Goal: Task Accomplishment & Management: Manage account settings

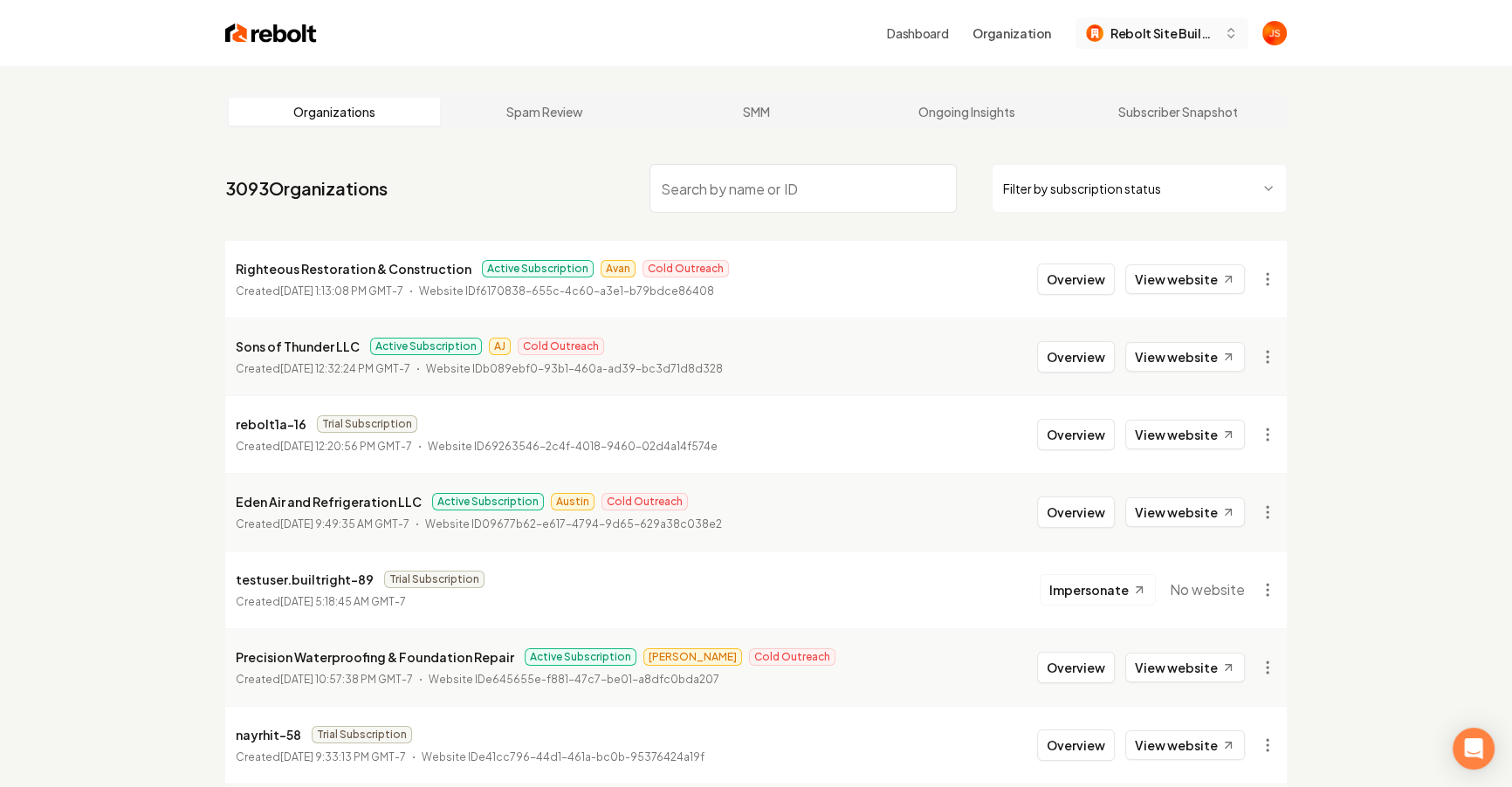
click at [1201, 46] on button "Rebolt Site Builder" at bounding box center [1162, 34] width 173 height 32
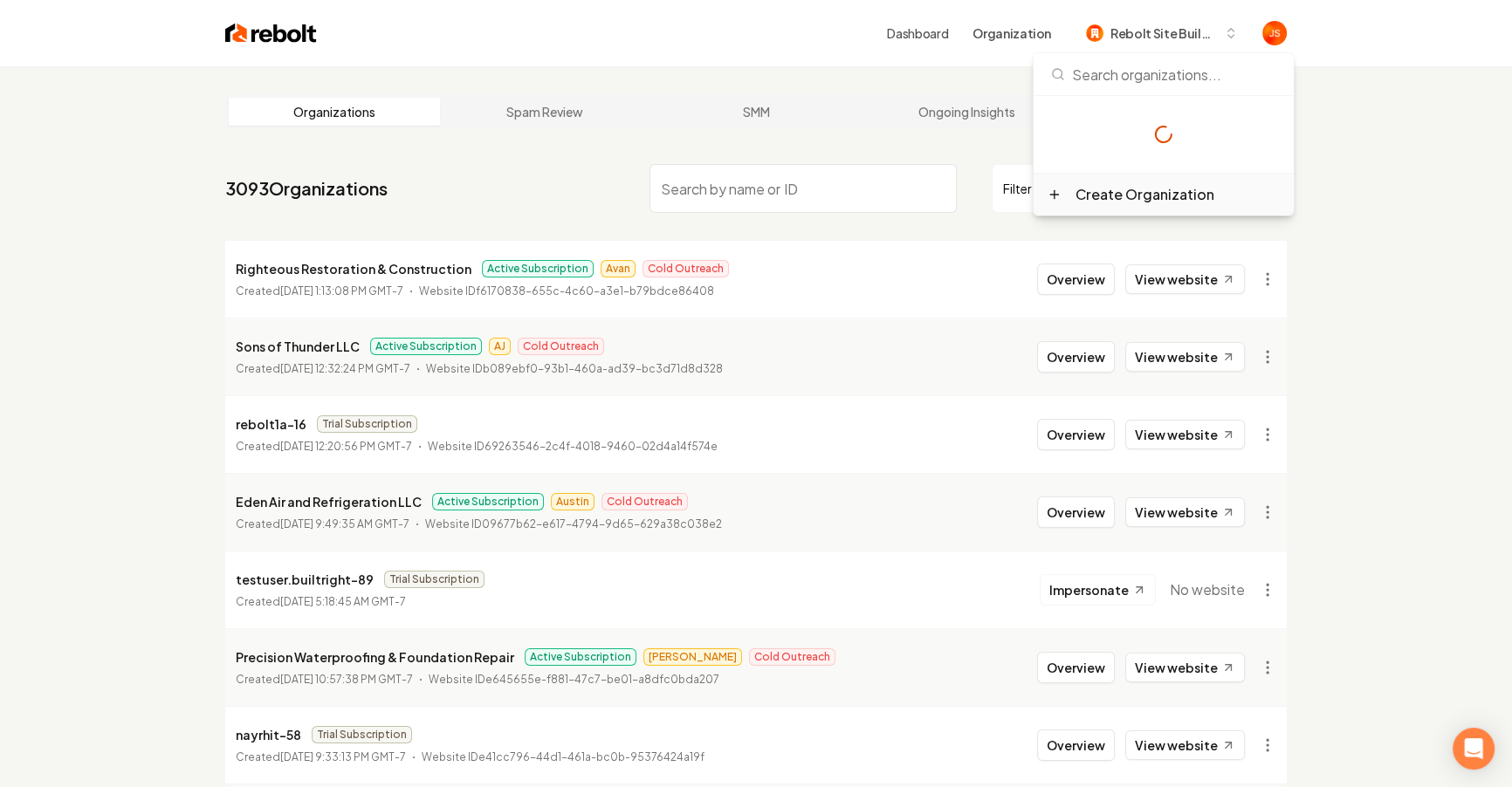
click at [1079, 205] on div "Create Organization" at bounding box center [1163, 194] width 260 height 42
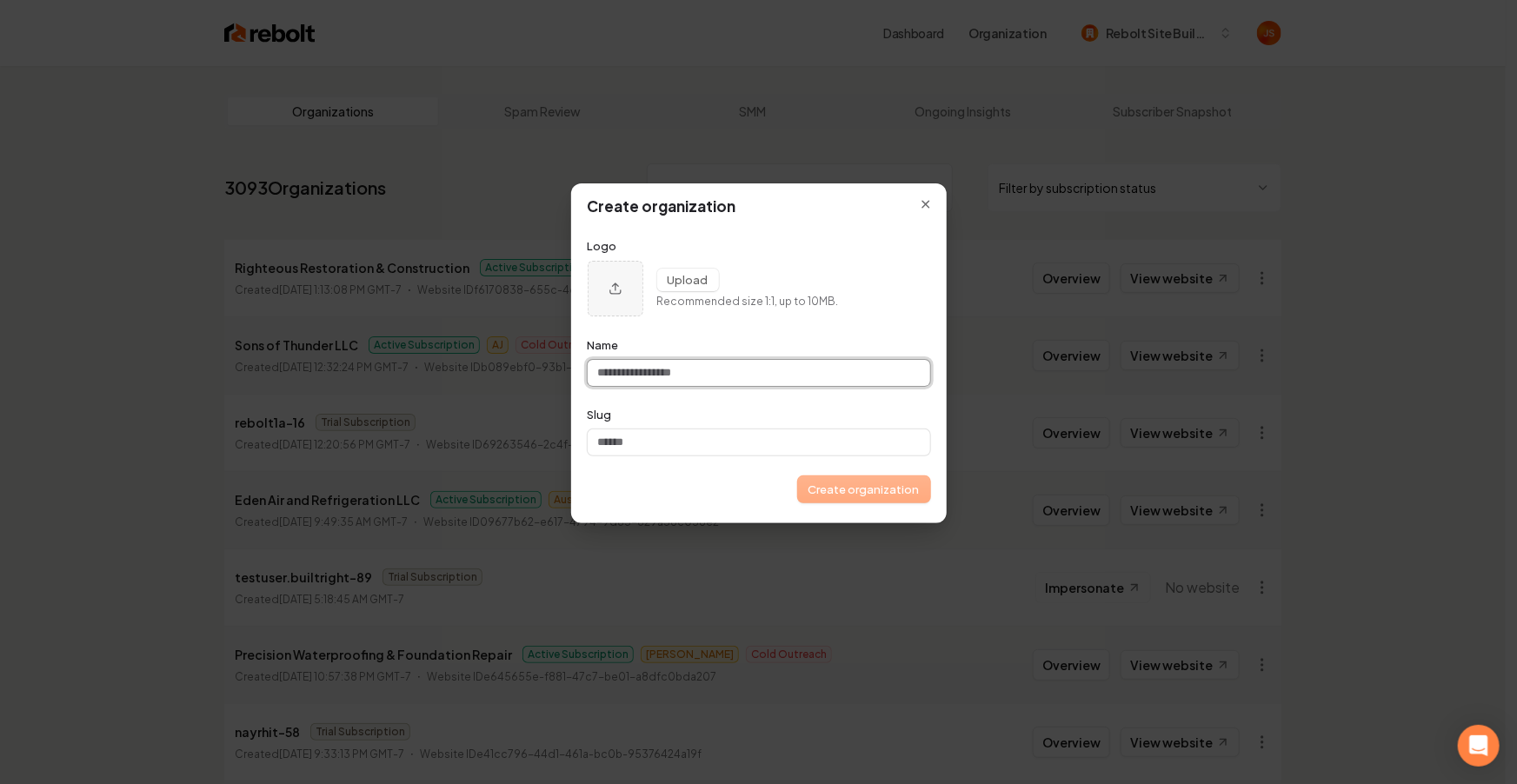
paste input "**********"
type input "**********"
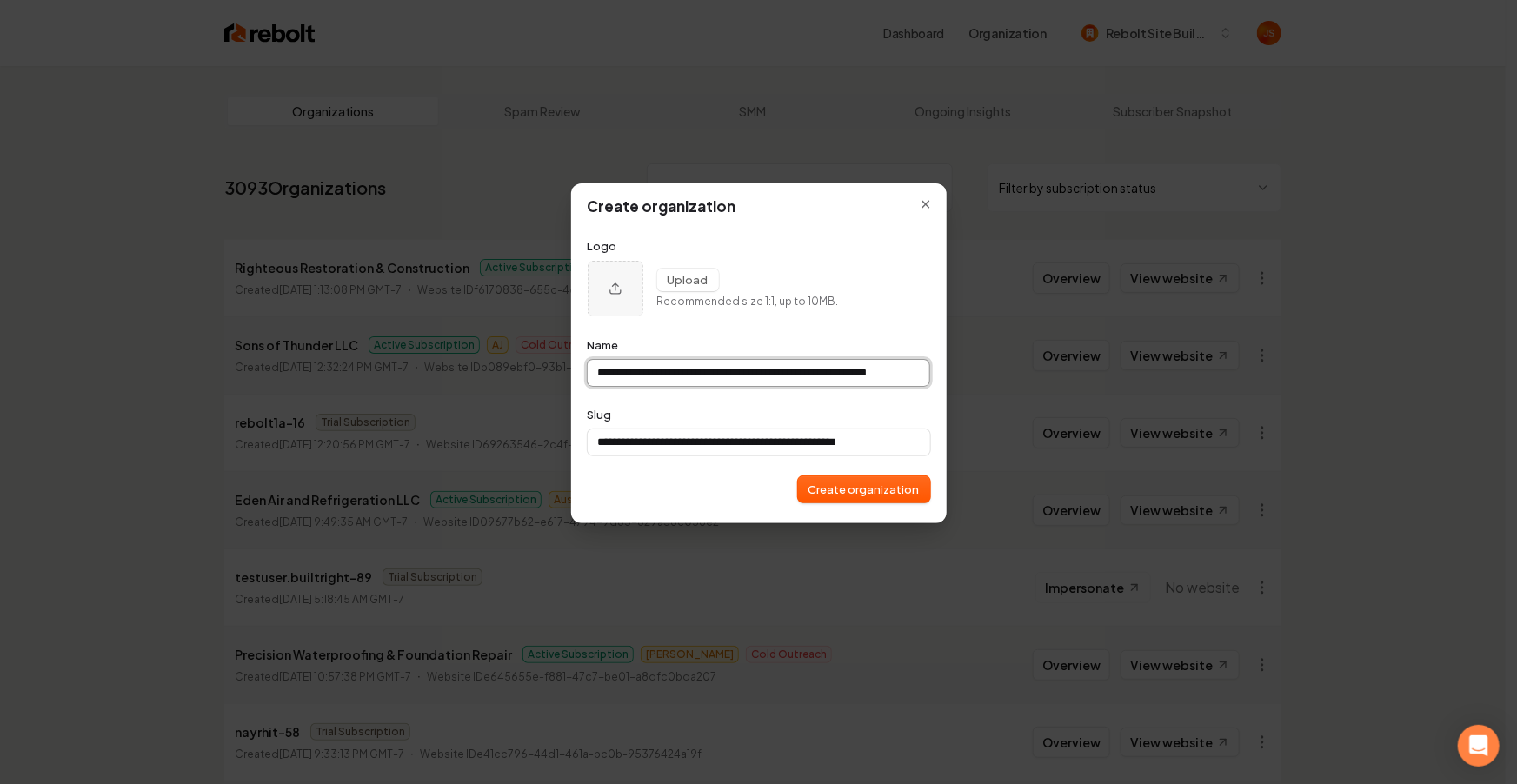
drag, startPoint x: 748, startPoint y: 376, endPoint x: 941, endPoint y: 376, distance: 193.0
click at [941, 376] on div "**********" at bounding box center [758, 352] width 377 height 341
type input "**********"
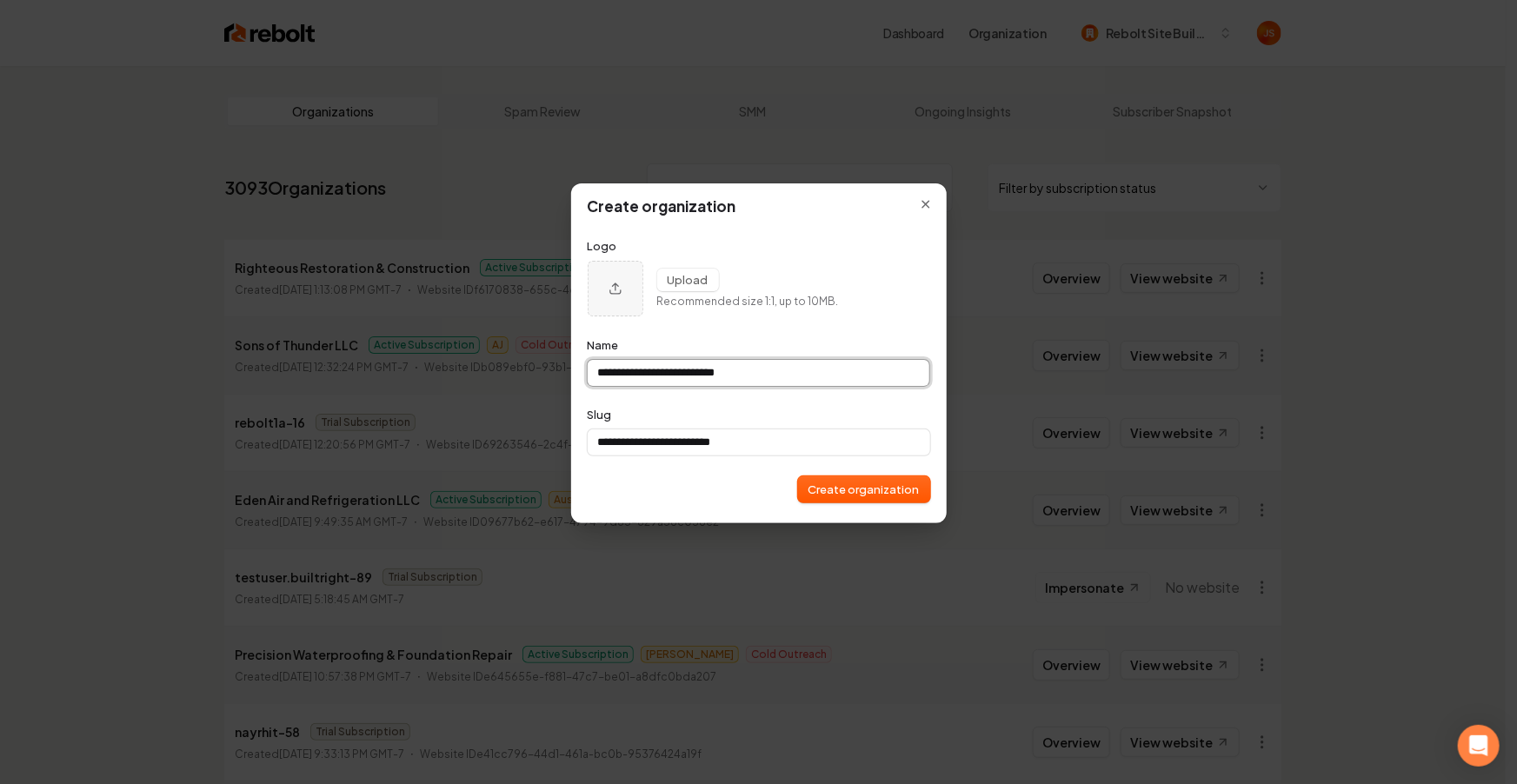
type input "**********"
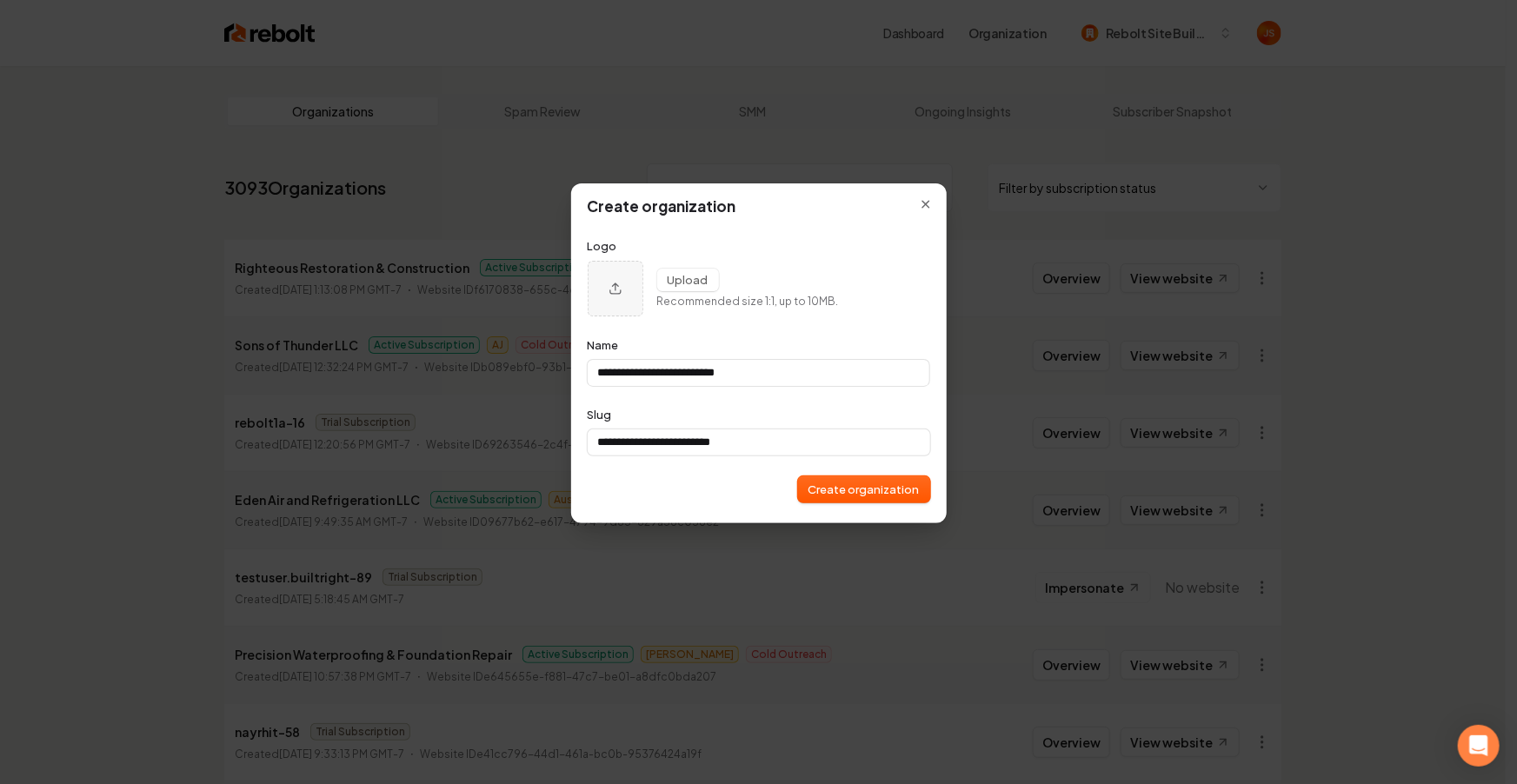
type input "**********"
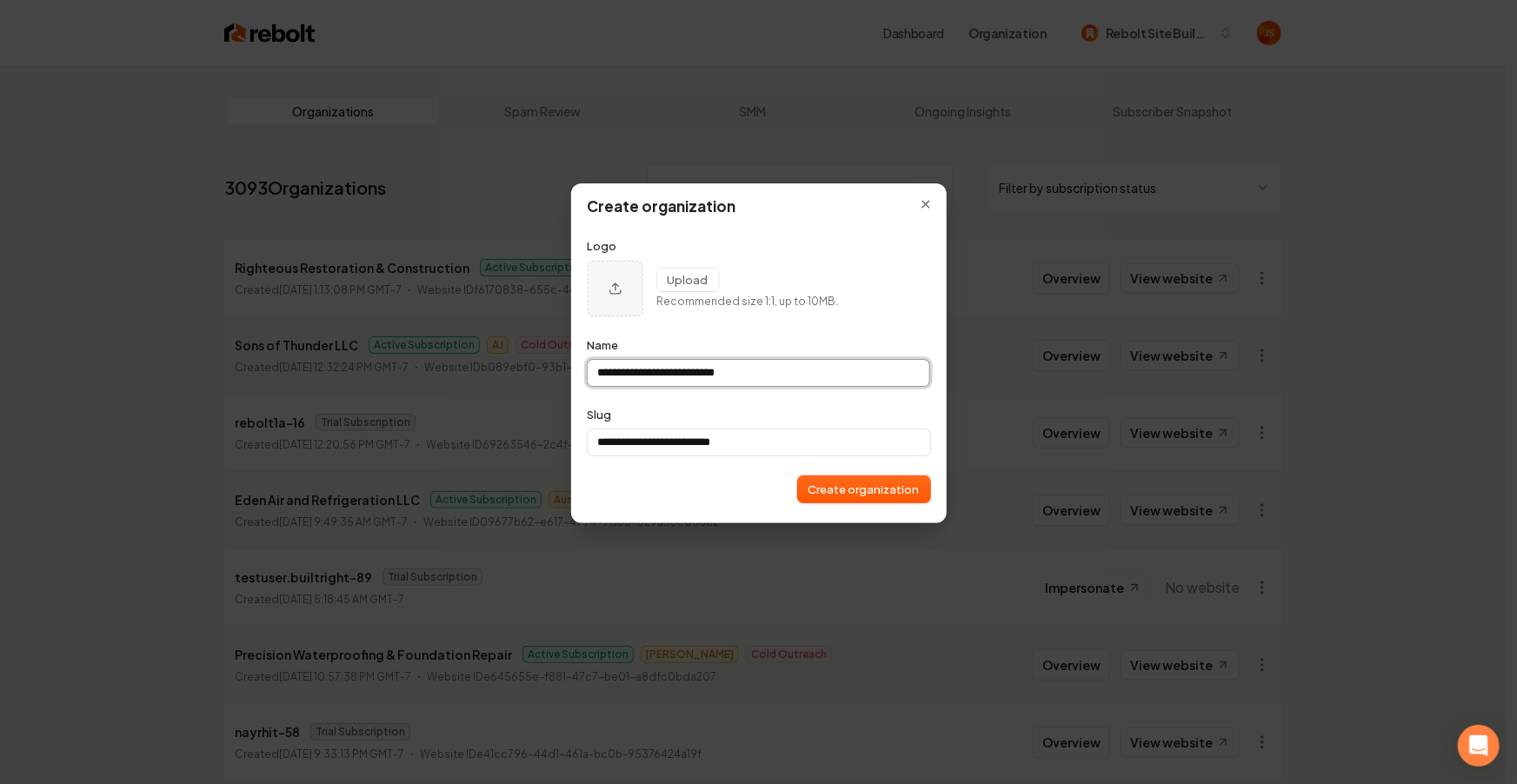
type input "**********"
click at [860, 503] on div "**********" at bounding box center [758, 352] width 377 height 341
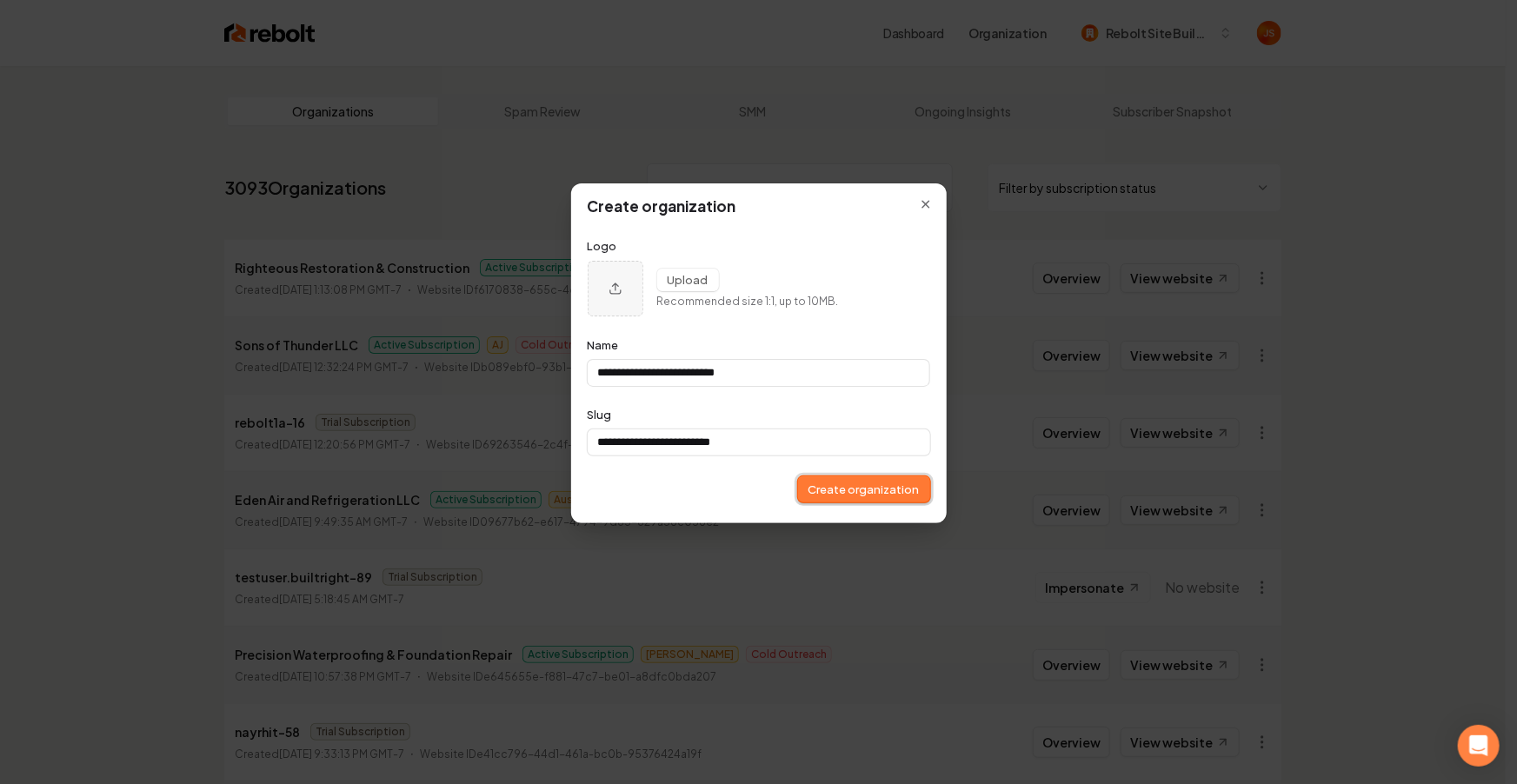
click at [865, 488] on button "Create organization" at bounding box center [864, 490] width 132 height 26
type input "**********"
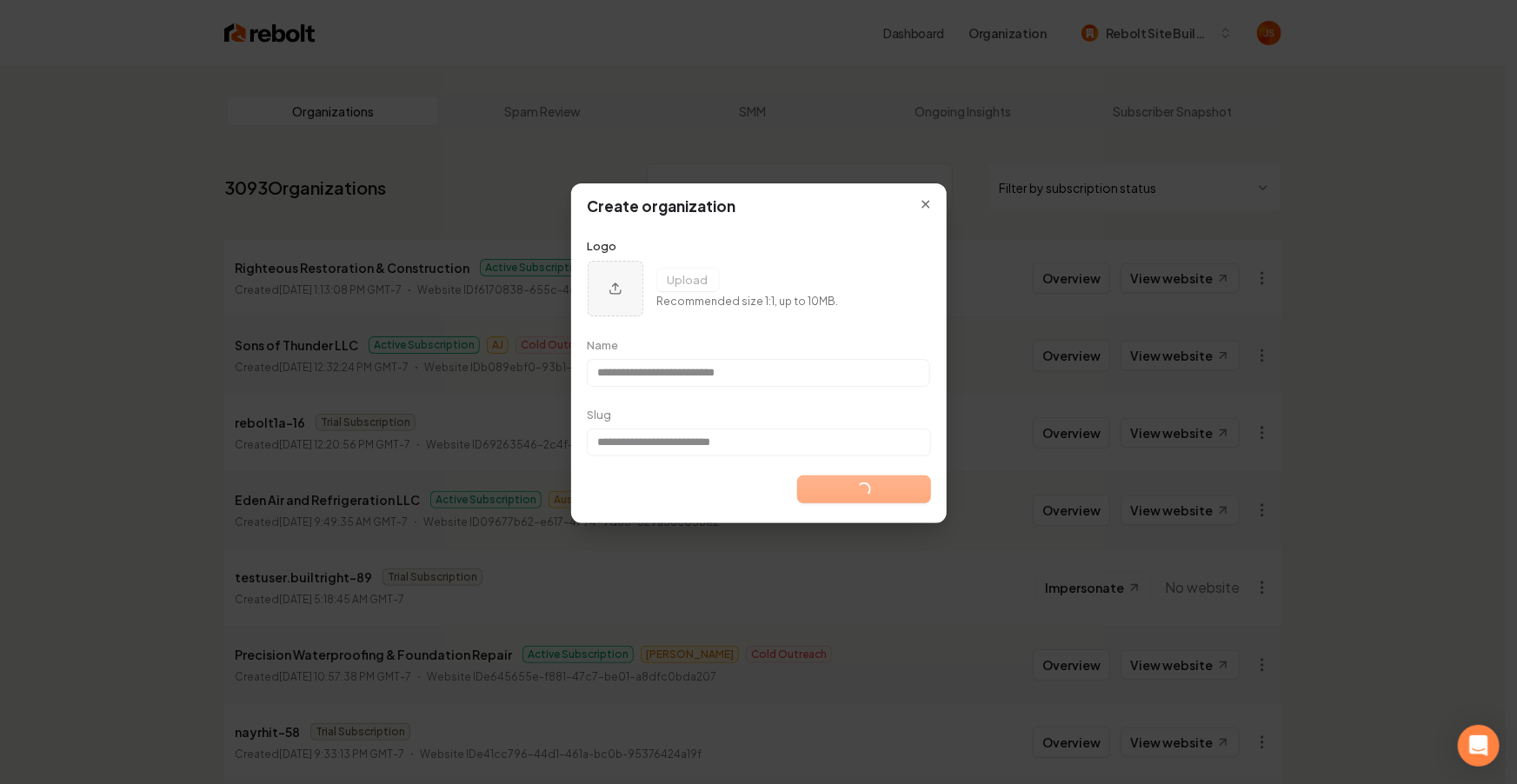
type input "**********"
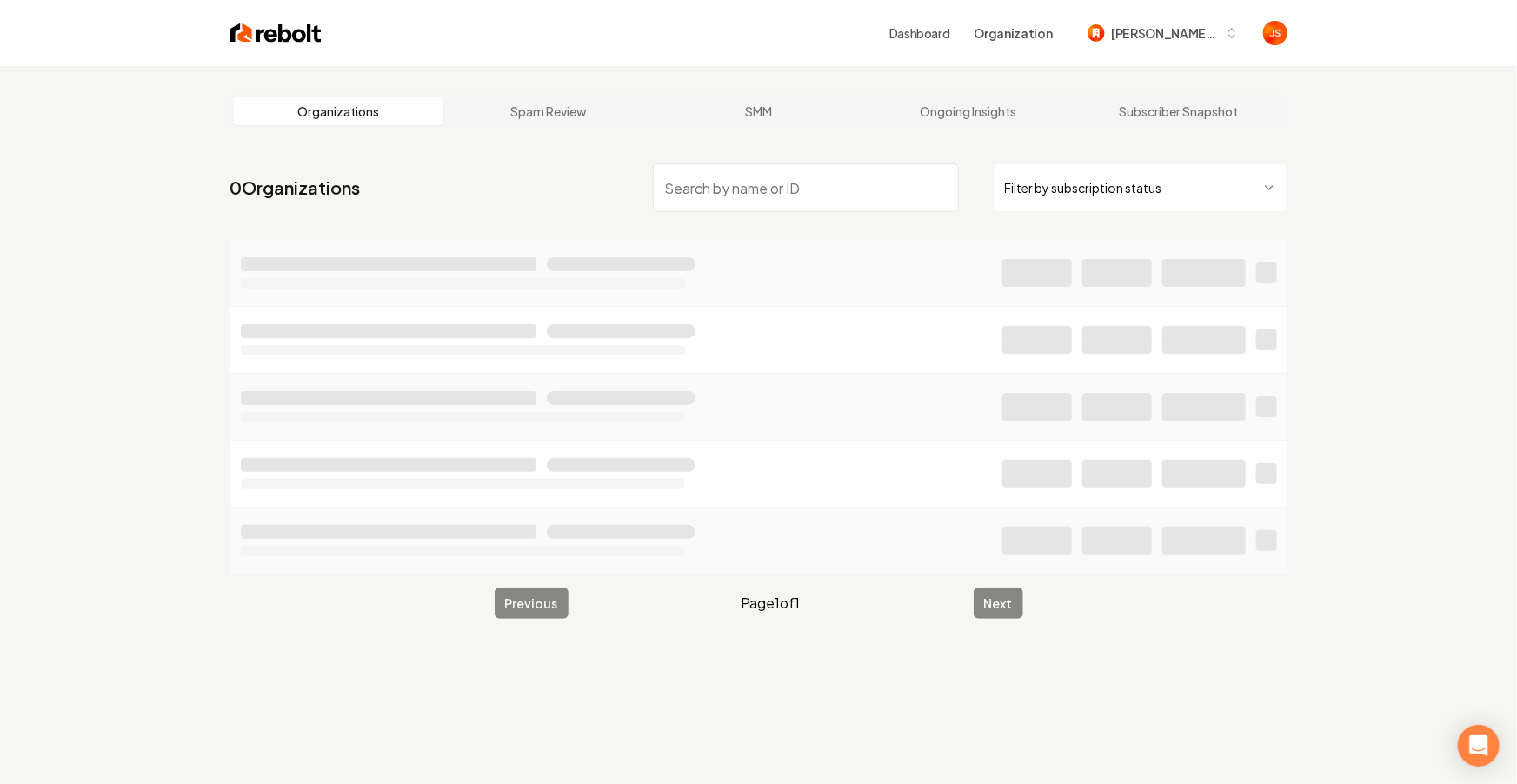
click at [1082, 174] on html "Dashboard Organization Ruben’s LRC Excavating LLC Organizations Spam Review SMM…" at bounding box center [758, 392] width 1517 height 784
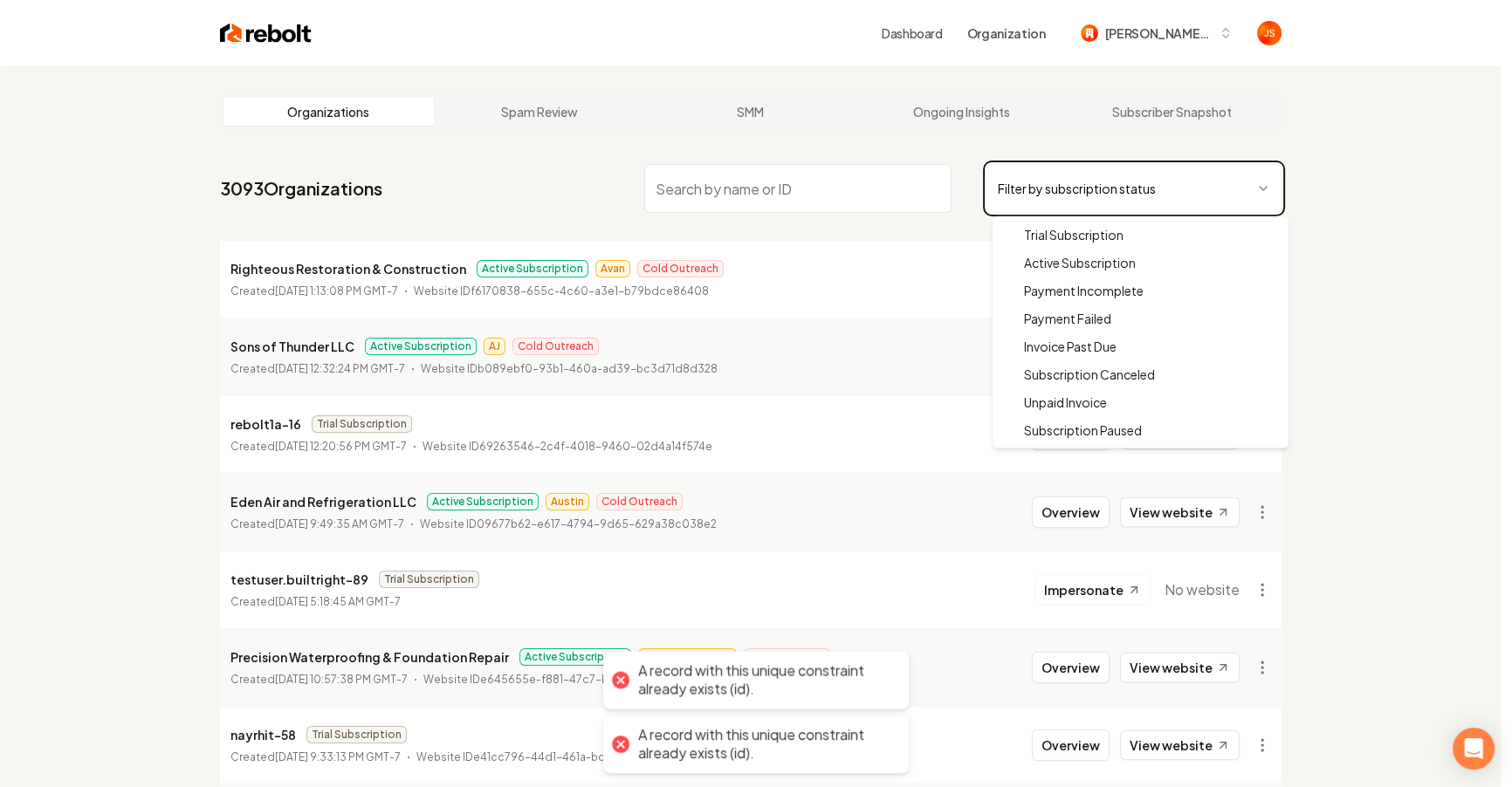
click at [791, 272] on html "Dashboard Organization Ruben’s LRC Excavating LLC Organizations Spam Review SMM…" at bounding box center [756, 394] width 1512 height 787
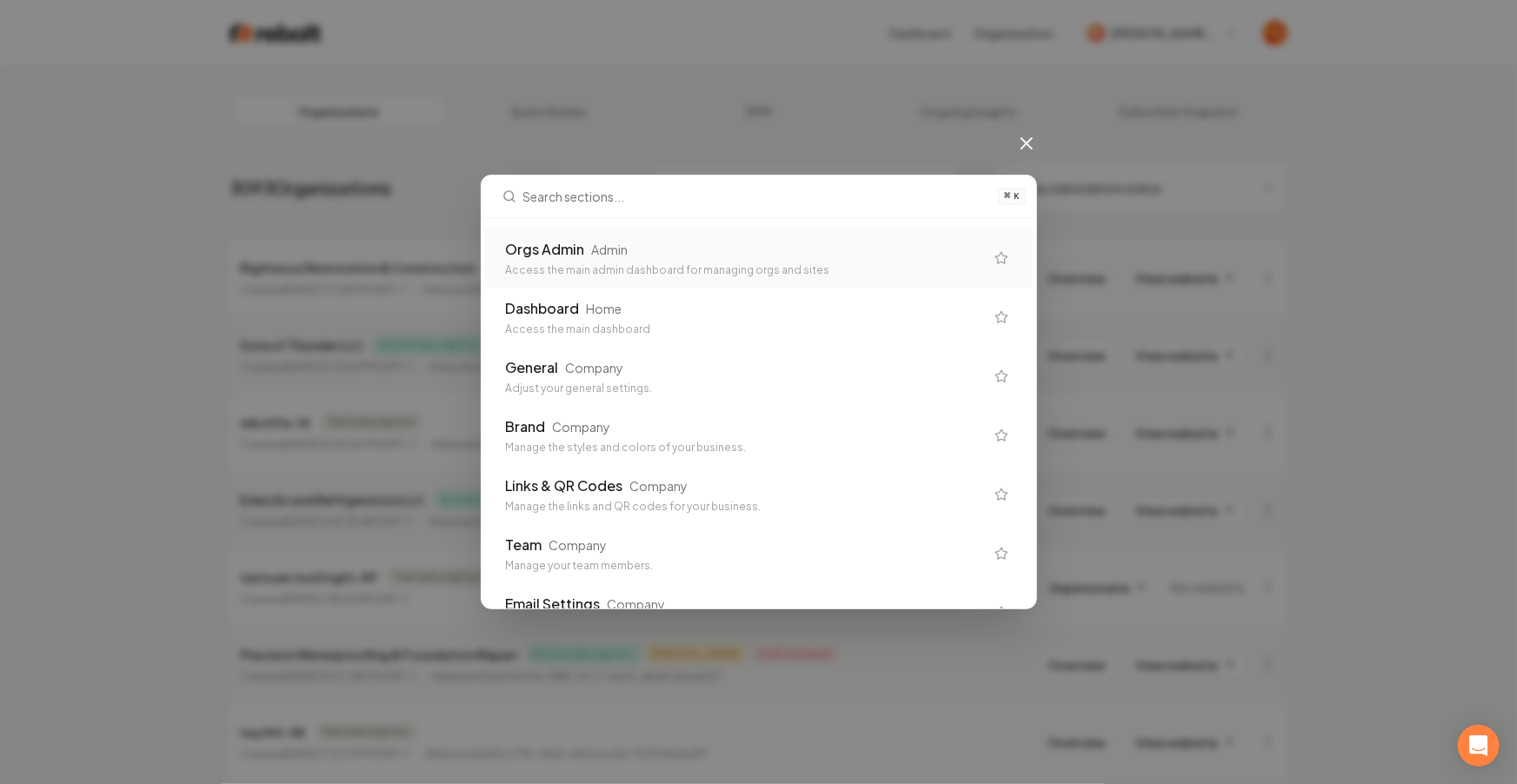
click at [772, 275] on div "Access the main admin dashboard for managing orgs and sites" at bounding box center [744, 270] width 478 height 14
click at [749, 266] on div "Access the main admin dashboard for managing orgs and sites" at bounding box center [744, 270] width 478 height 14
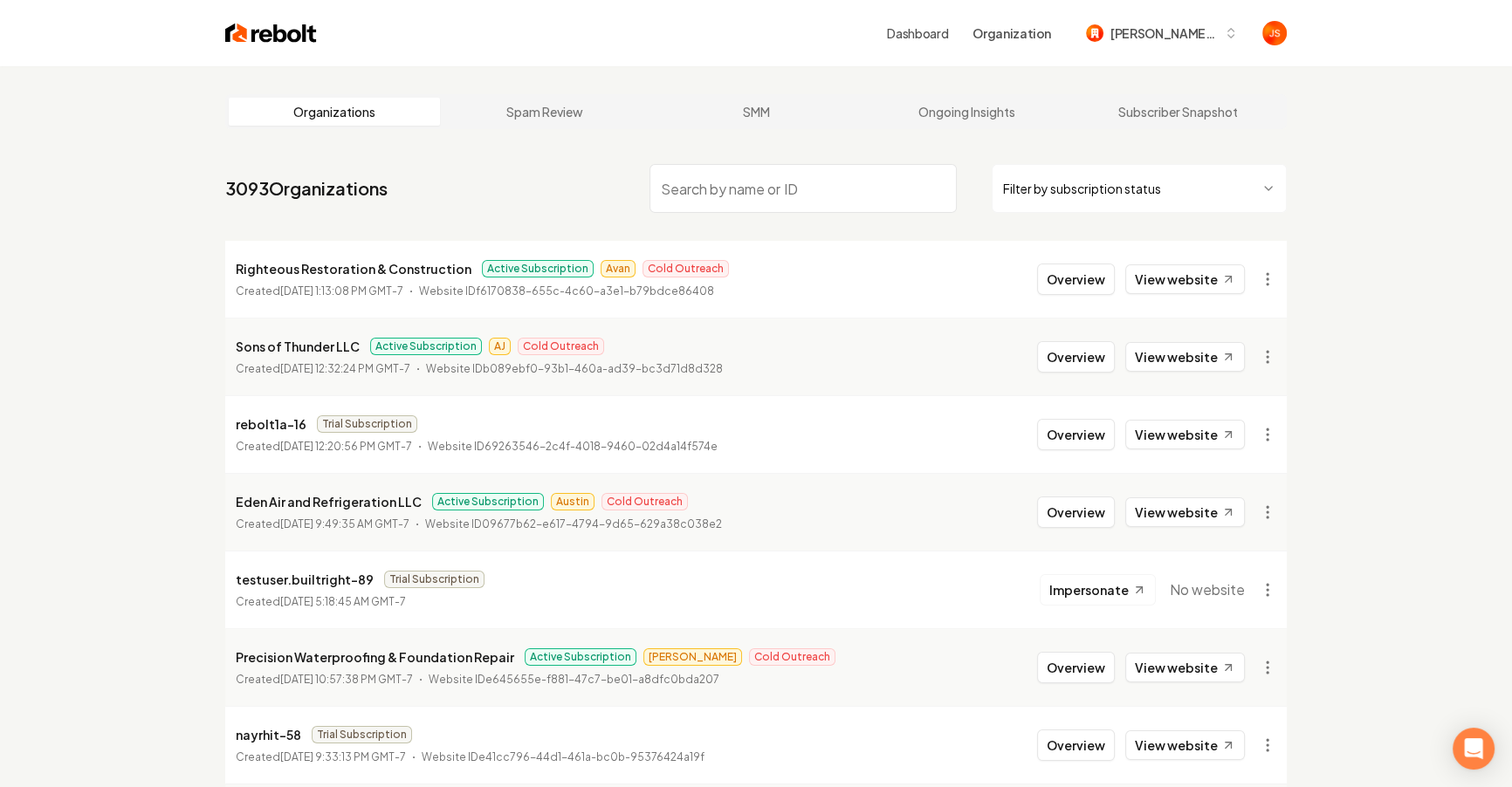
click at [1086, 200] on html "Dashboard Organization Ruben’s LRC Excavating LLC Organizations Spam Review SMM…" at bounding box center [756, 394] width 1512 height 787
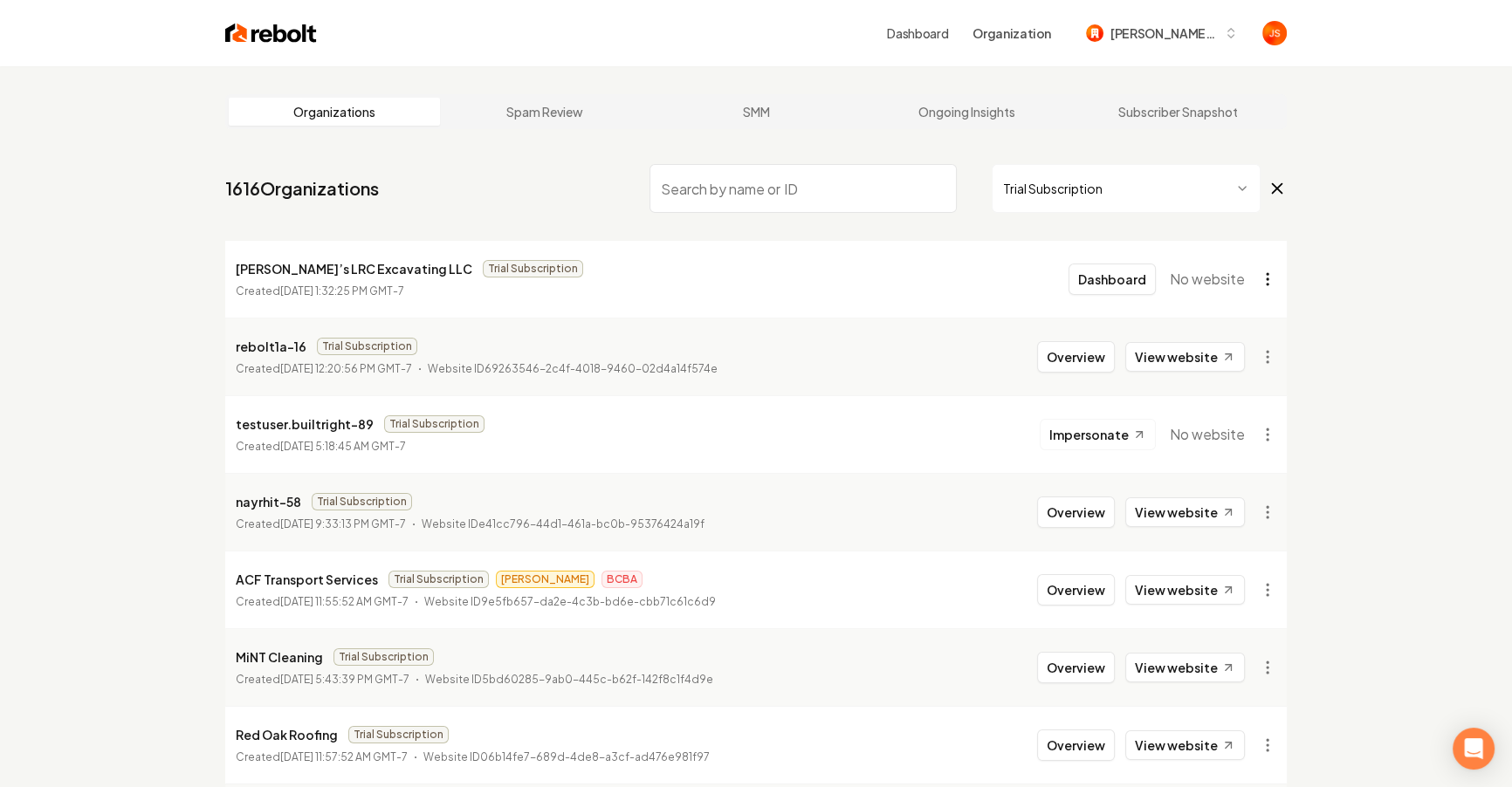
click at [1273, 287] on html "Dashboard Organization Ruben’s LRC Excavating LLC Organizations Spam Review SMM…" at bounding box center [756, 394] width 1512 height 787
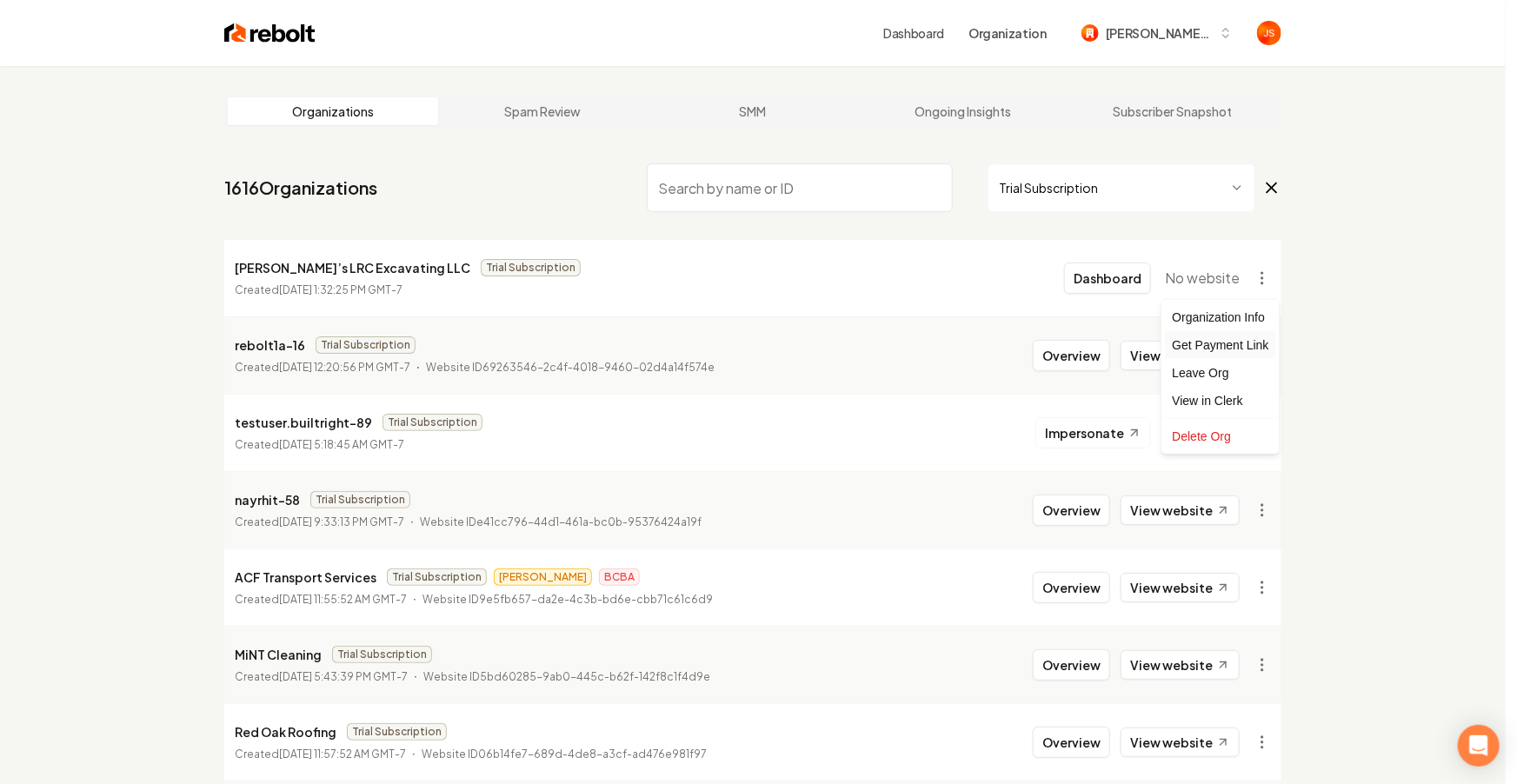
click at [1210, 339] on div "Get Payment Link" at bounding box center [1219, 345] width 110 height 28
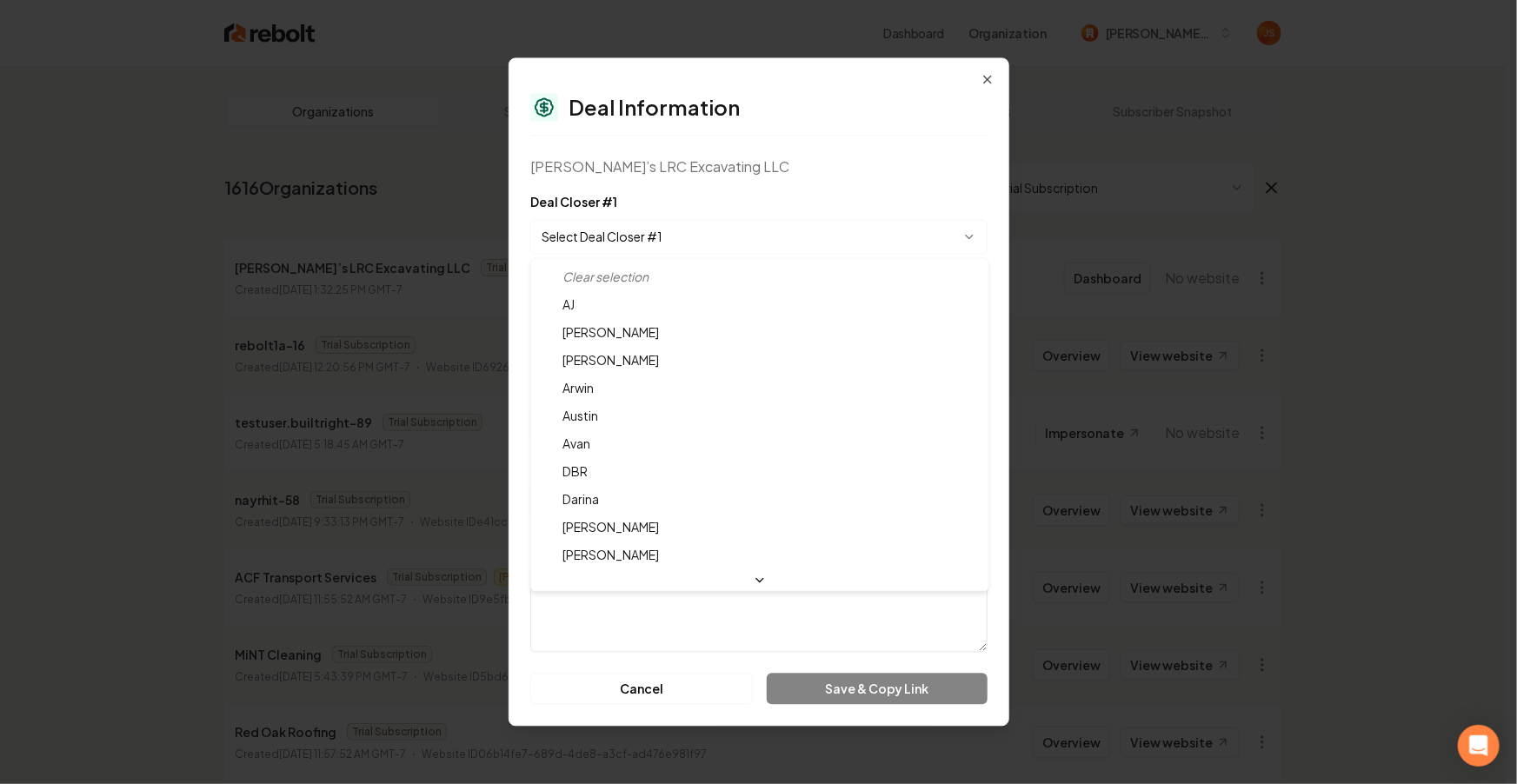
click at [726, 240] on body "Dashboard Organization Ruben’s LRC Excavating LLC Organizations Spam Review SMM…" at bounding box center [752, 392] width 1506 height 784
select select "**********"
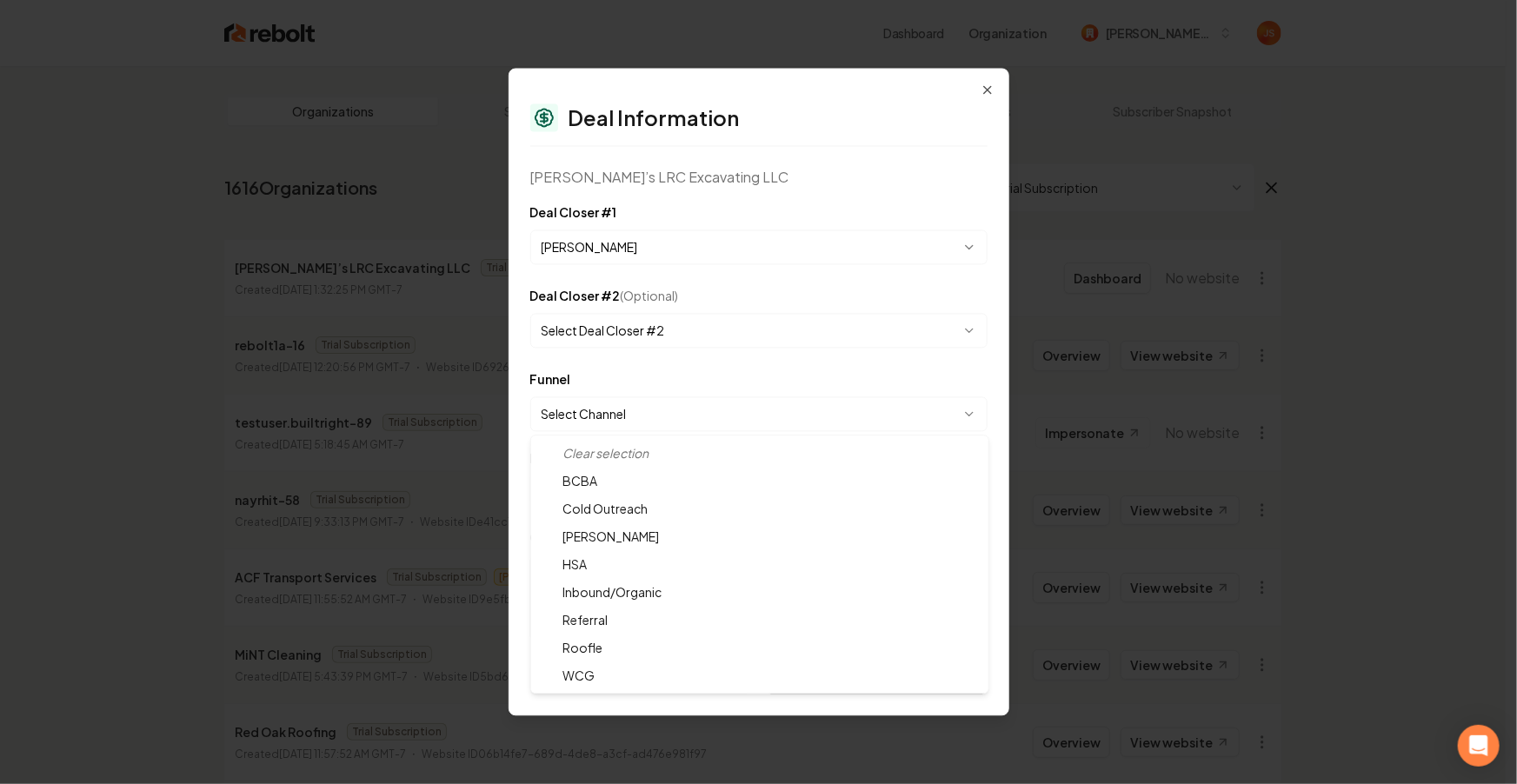
click at [656, 407] on body "Dashboard Organization Ruben’s LRC Excavating LLC Organizations Spam Review SMM…" at bounding box center [752, 392] width 1506 height 784
select select "**********"
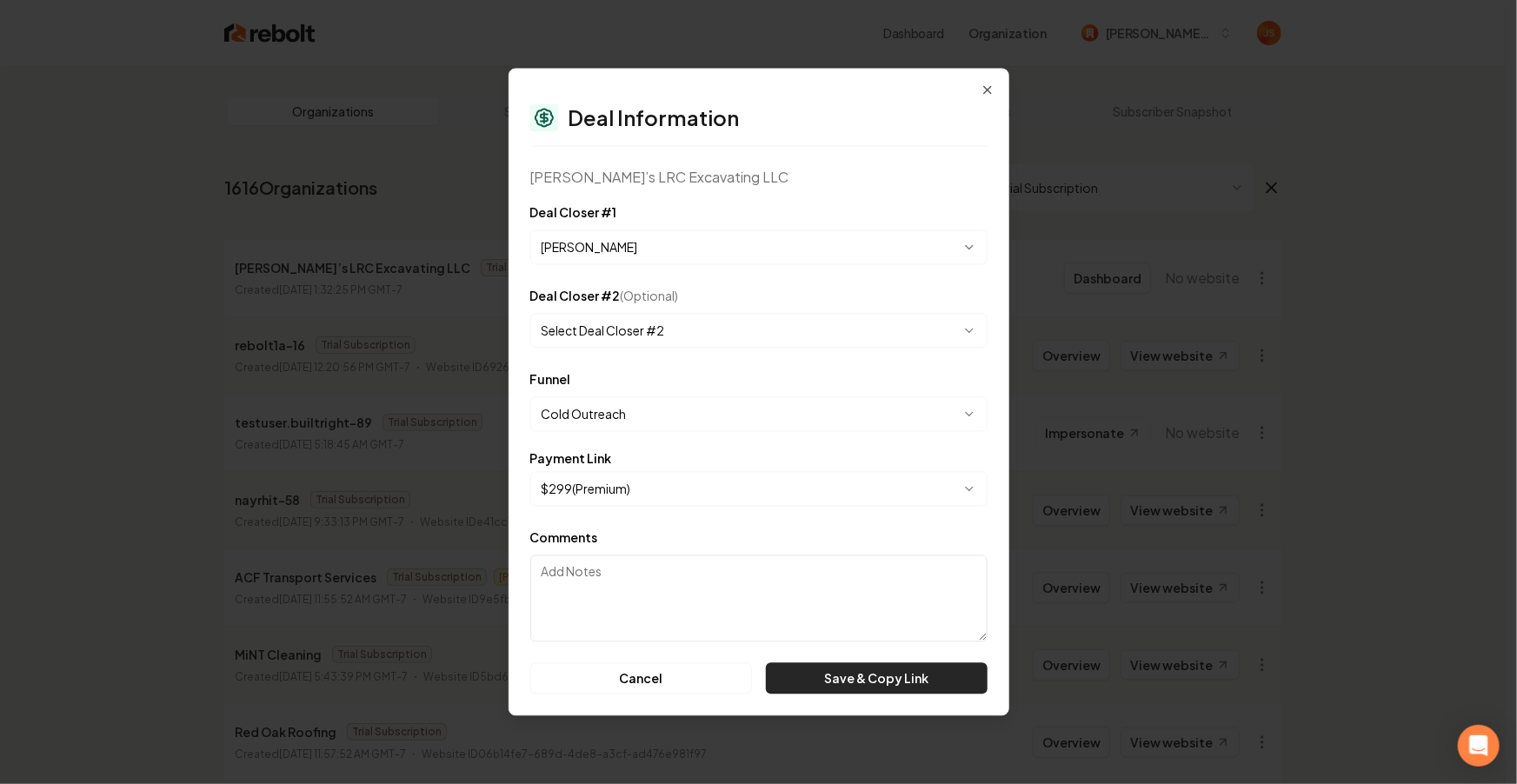
click at [882, 684] on button "Save & Copy Link" at bounding box center [876, 679] width 221 height 32
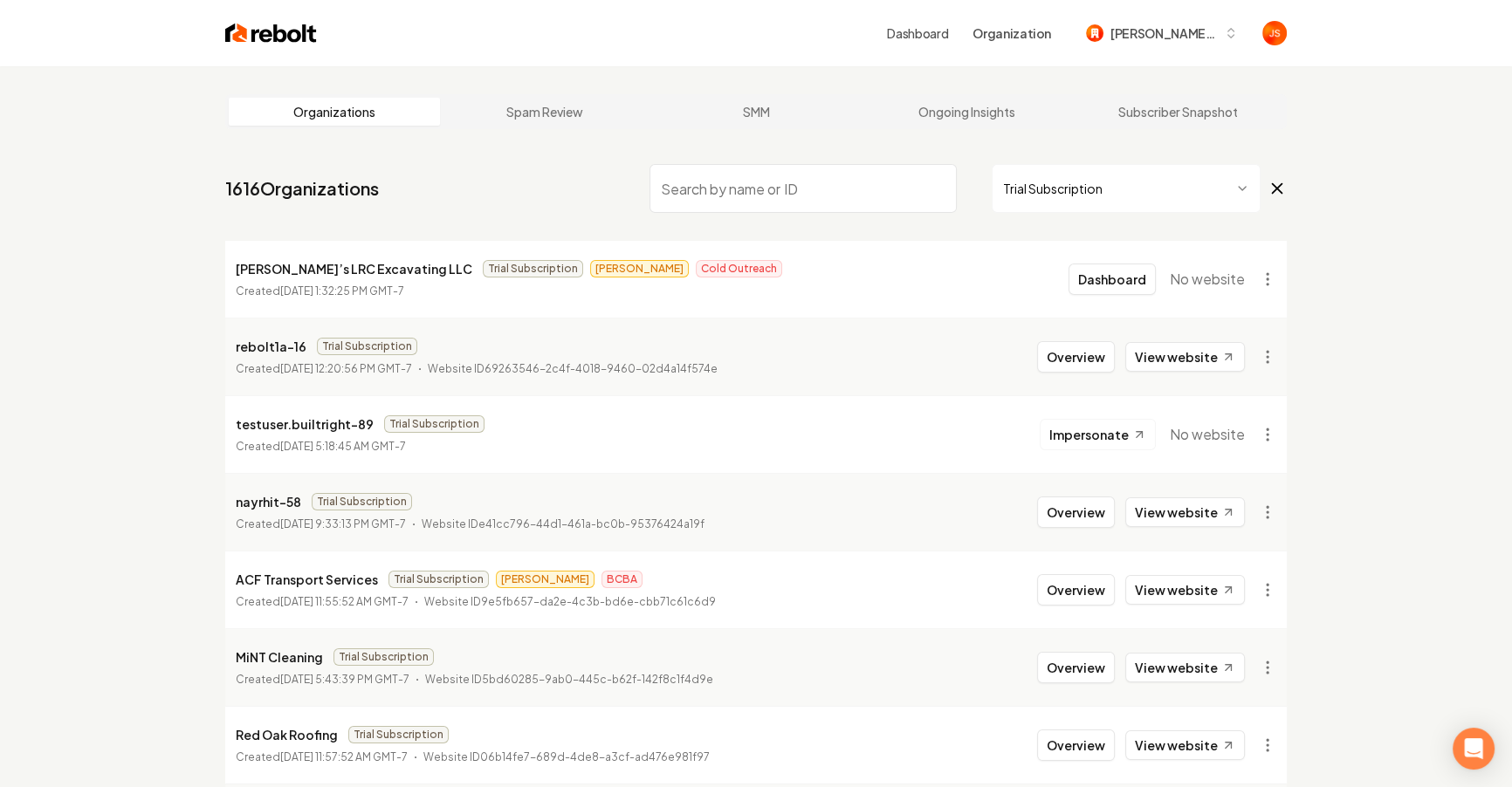
click at [741, 193] on input "search" at bounding box center [802, 188] width 307 height 49
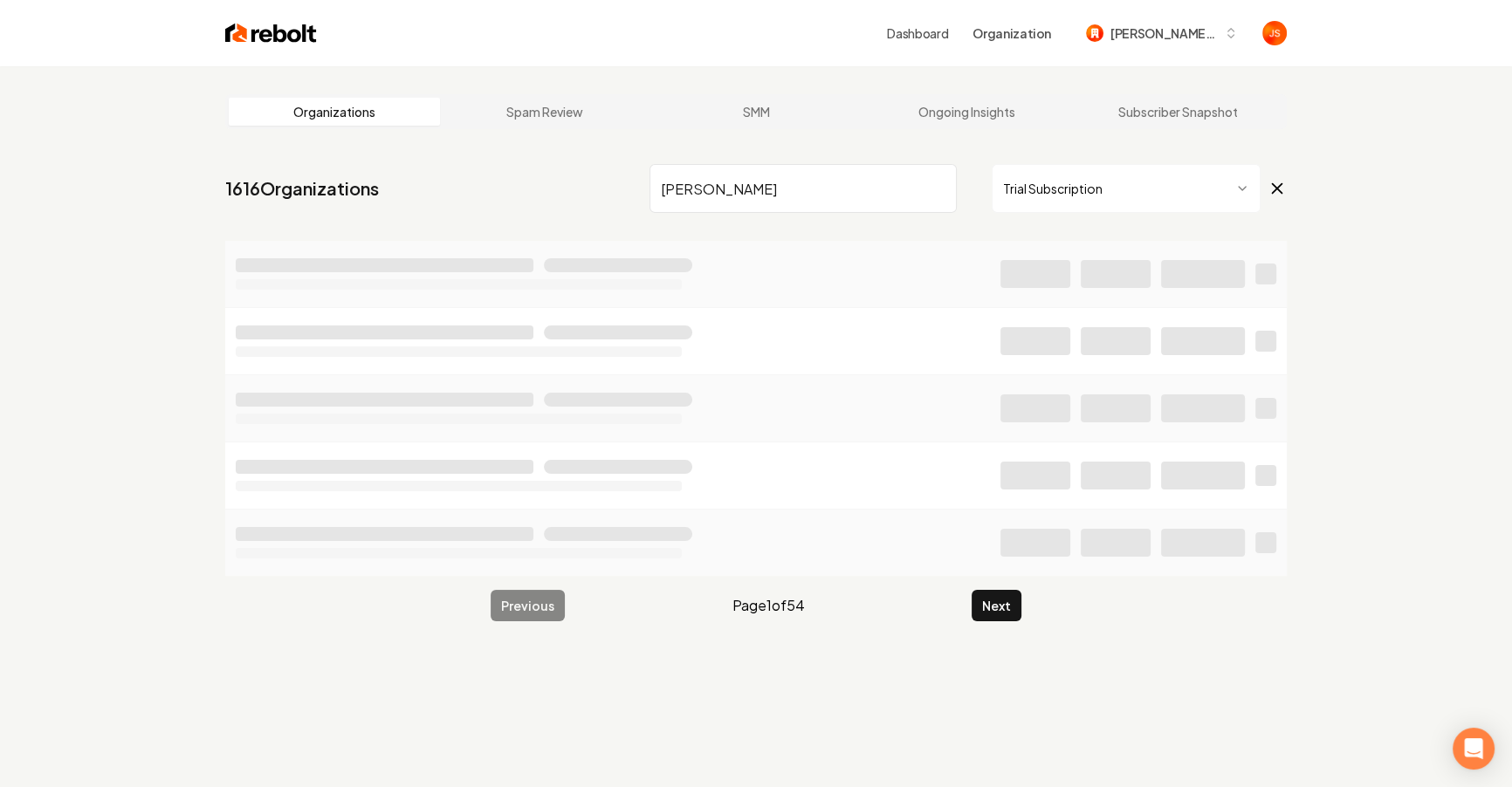
type input "Martin"
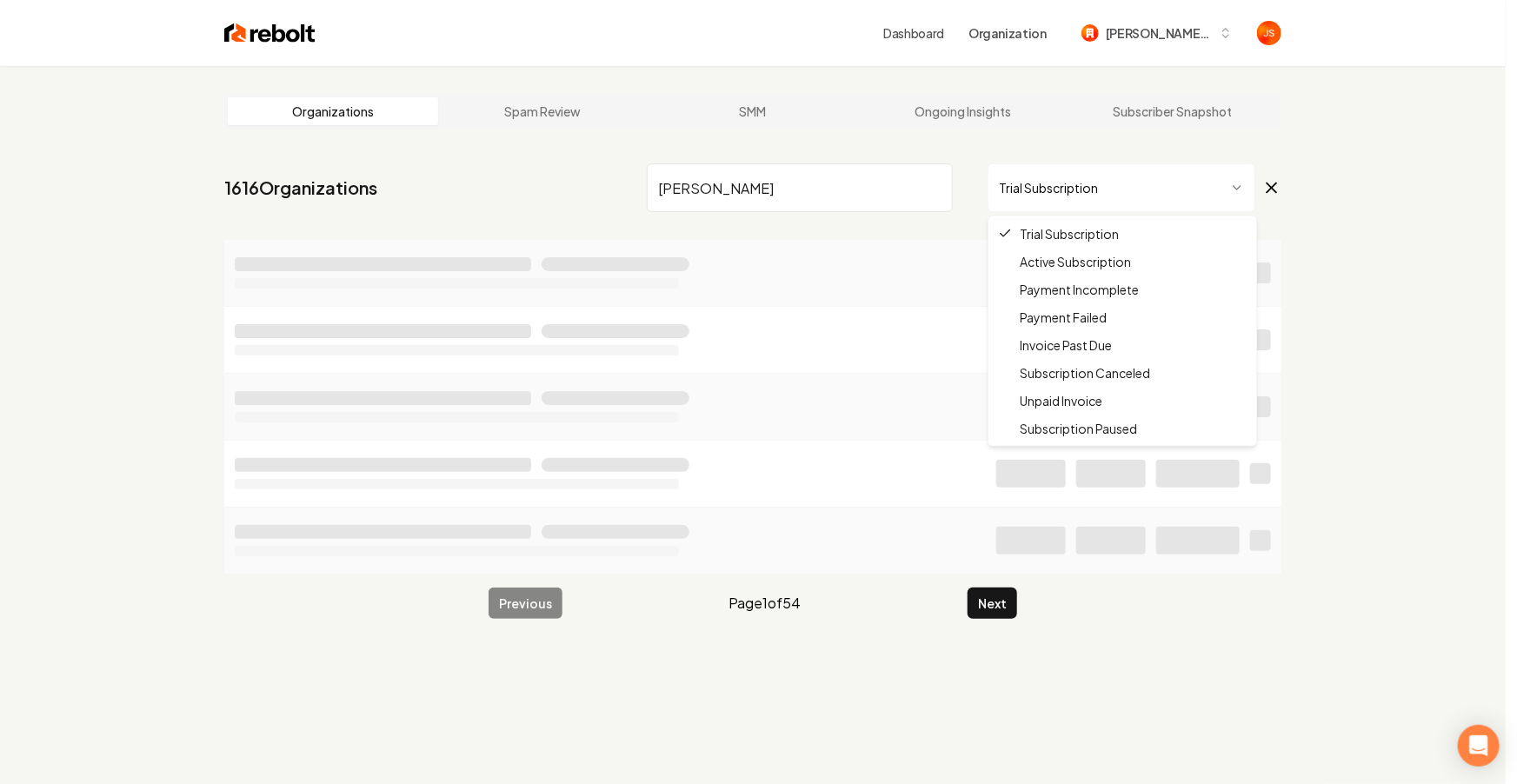
click at [1037, 184] on html "Dashboard Organization Ruben’s LRC Excavating LLC Organizations Spam Review SMM…" at bounding box center [758, 392] width 1517 height 784
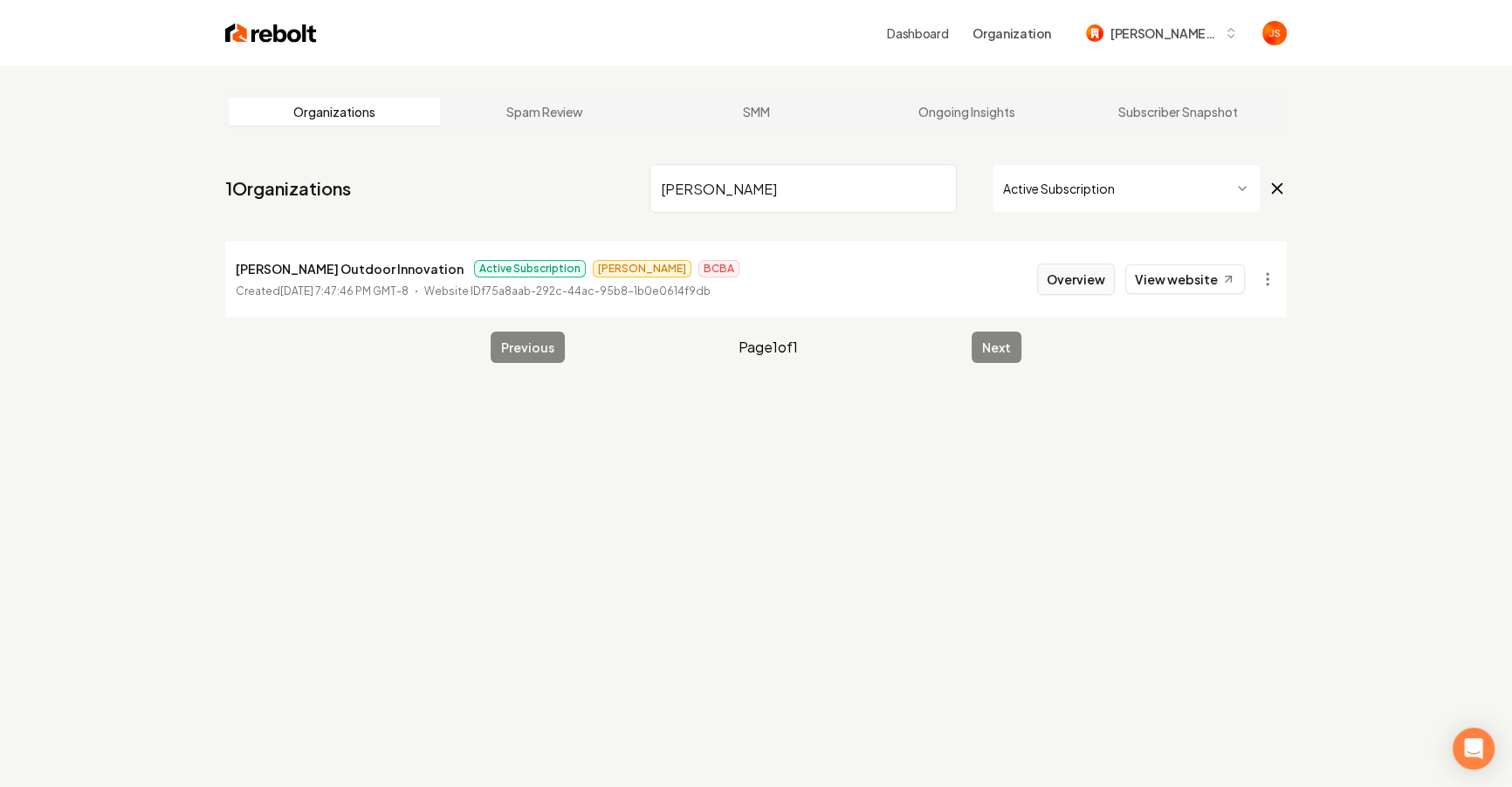
click at [1084, 285] on button "Overview" at bounding box center [1076, 279] width 78 height 32
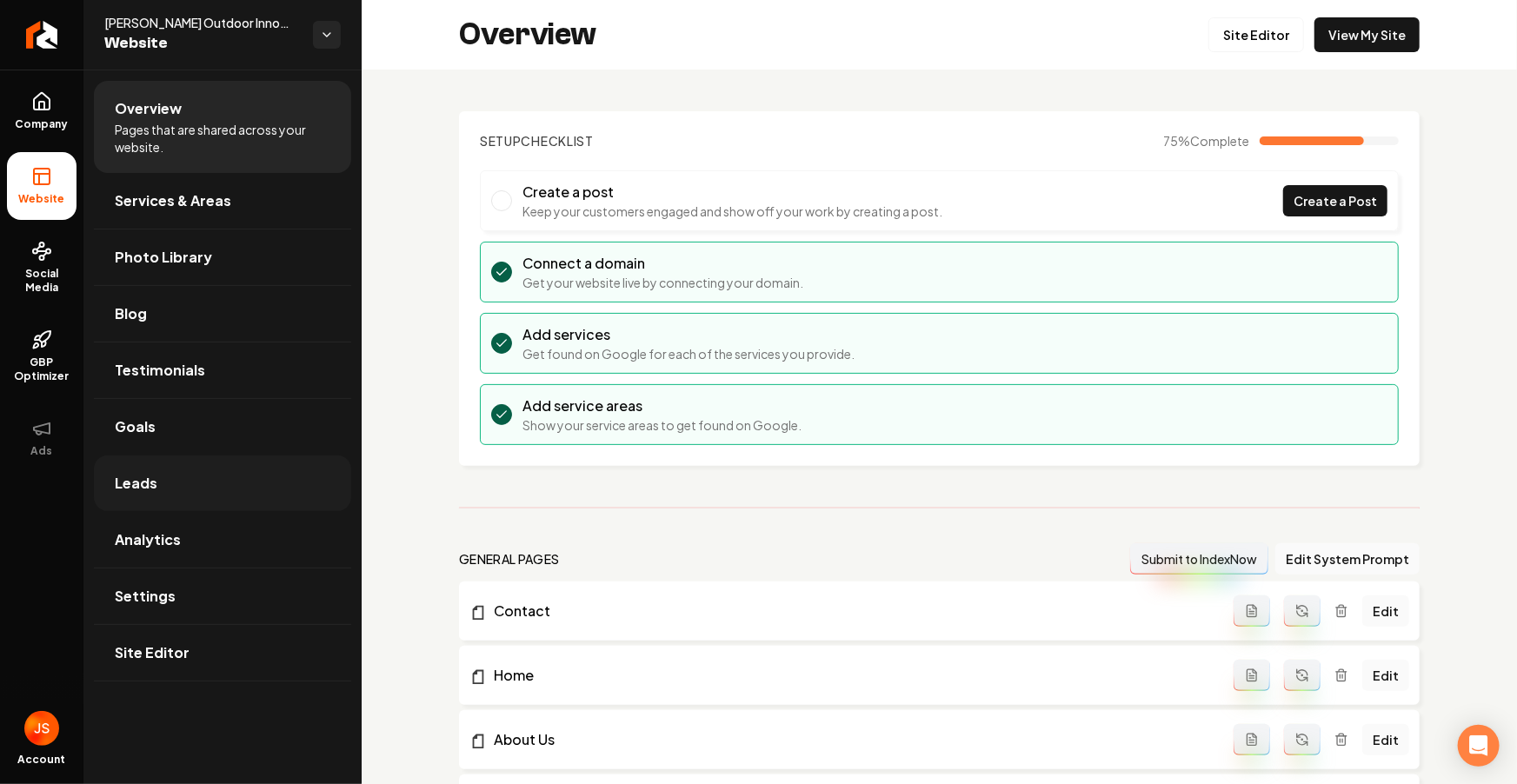
click at [178, 475] on link "Leads" at bounding box center [223, 483] width 257 height 55
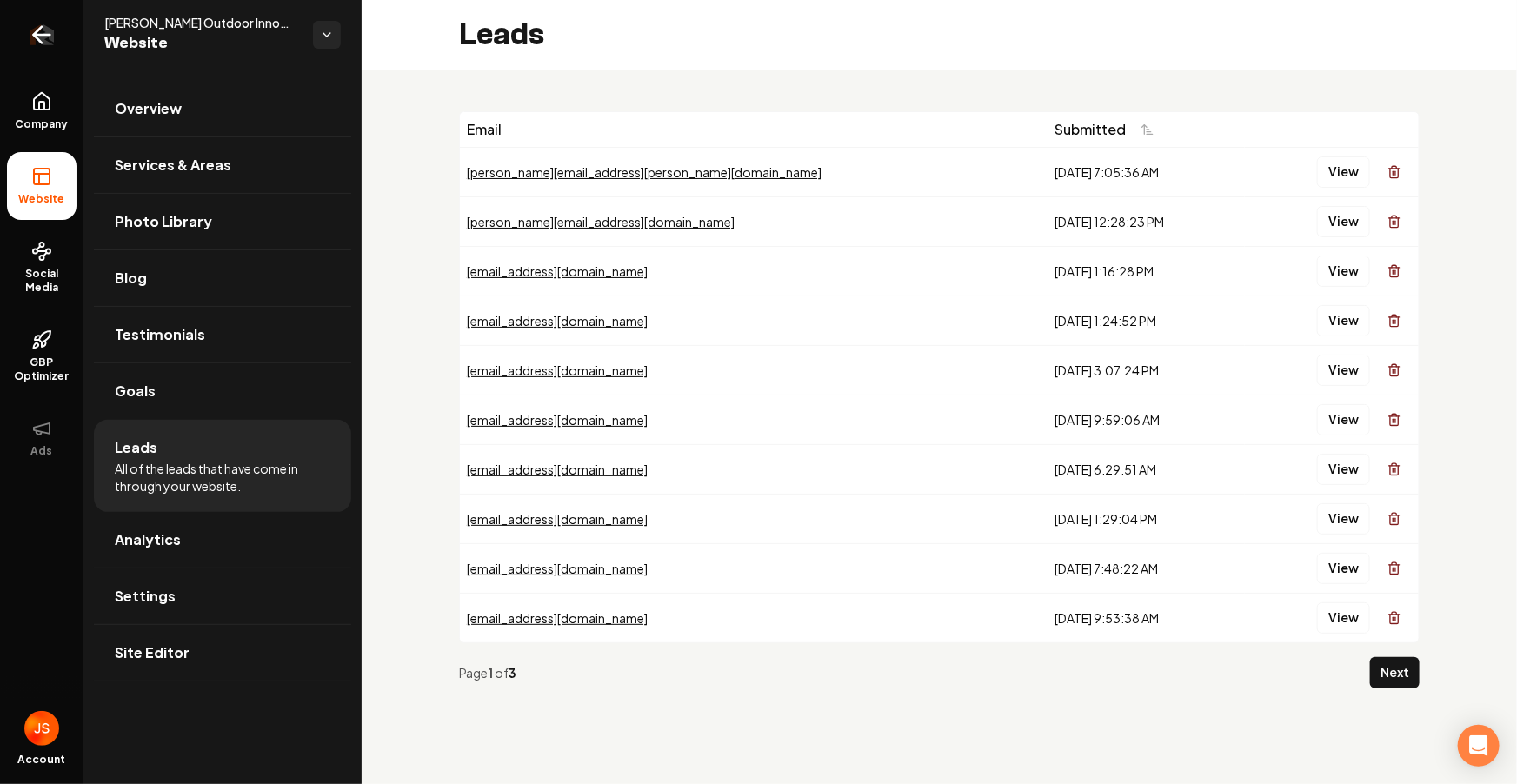
drag, startPoint x: 48, startPoint y: 94, endPoint x: 34, endPoint y: 48, distance: 48.1
click at [48, 93] on icon at bounding box center [42, 102] width 21 height 21
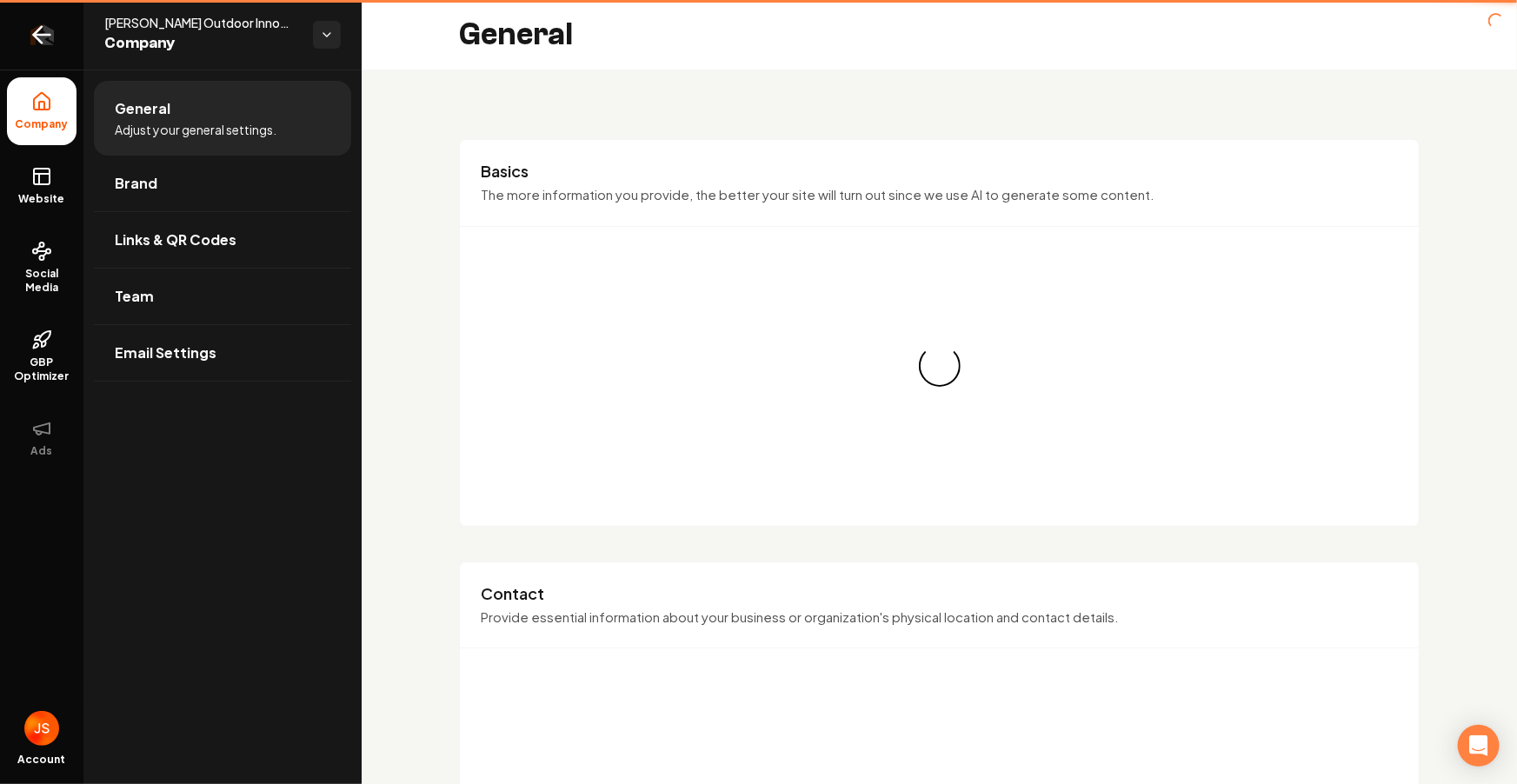
click at [34, 48] on link "Return to dashboard" at bounding box center [41, 34] width 84 height 70
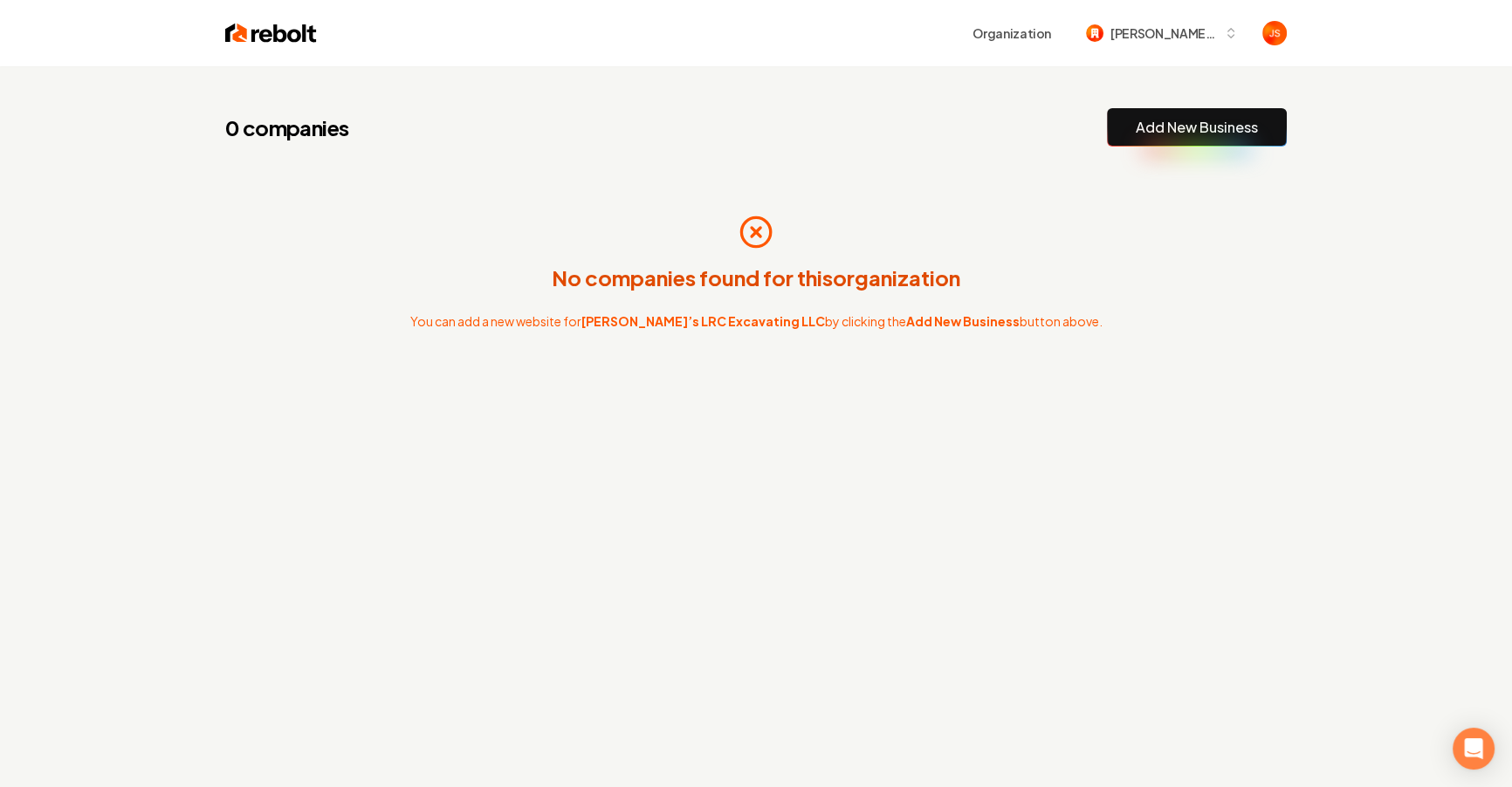
click at [860, 385] on div "0 companies Add New Business No companies found for this organization You can a…" at bounding box center [756, 274] width 1117 height 416
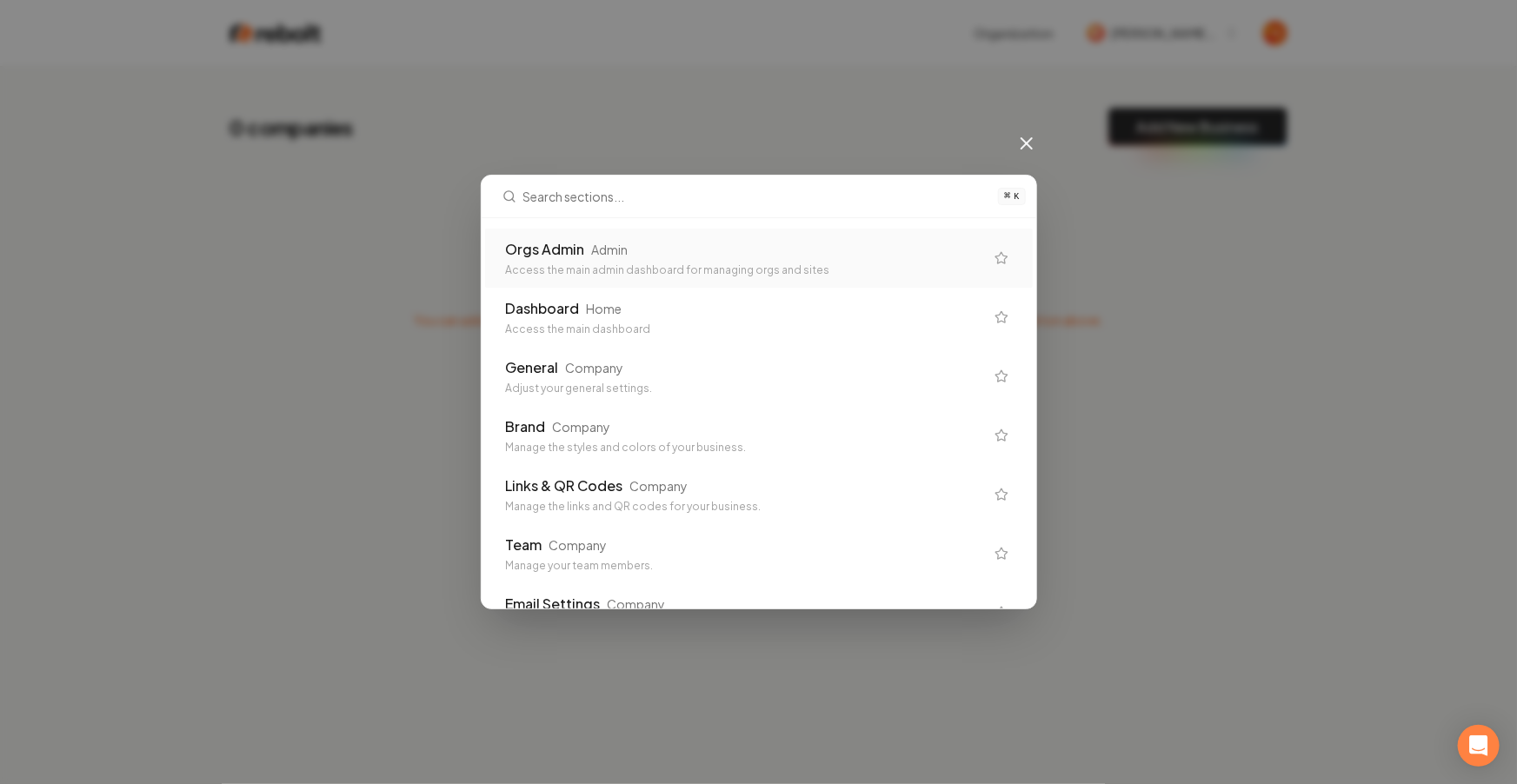
click at [784, 277] on div "Access the main admin dashboard for managing orgs and sites" at bounding box center [744, 270] width 478 height 14
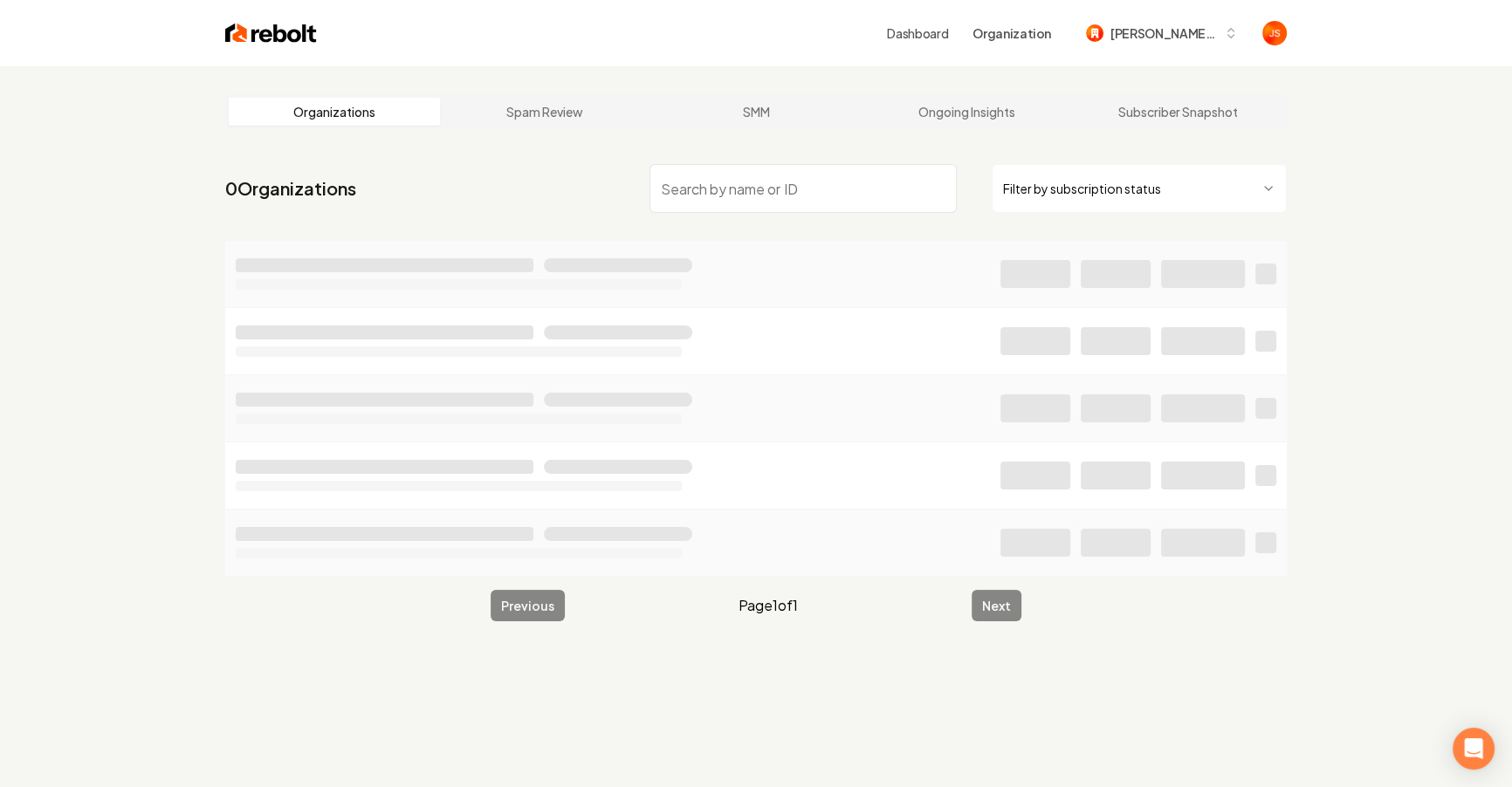
drag, startPoint x: 979, startPoint y: 210, endPoint x: 992, endPoint y: 207, distance: 13.3
click at [983, 209] on div "Filter by subscription status" at bounding box center [968, 188] width 637 height 49
click at [1035, 195] on html "Dashboard Organization Ruben’s LRC Excavating LLC Organizations Spam Review SMM…" at bounding box center [756, 394] width 1512 height 787
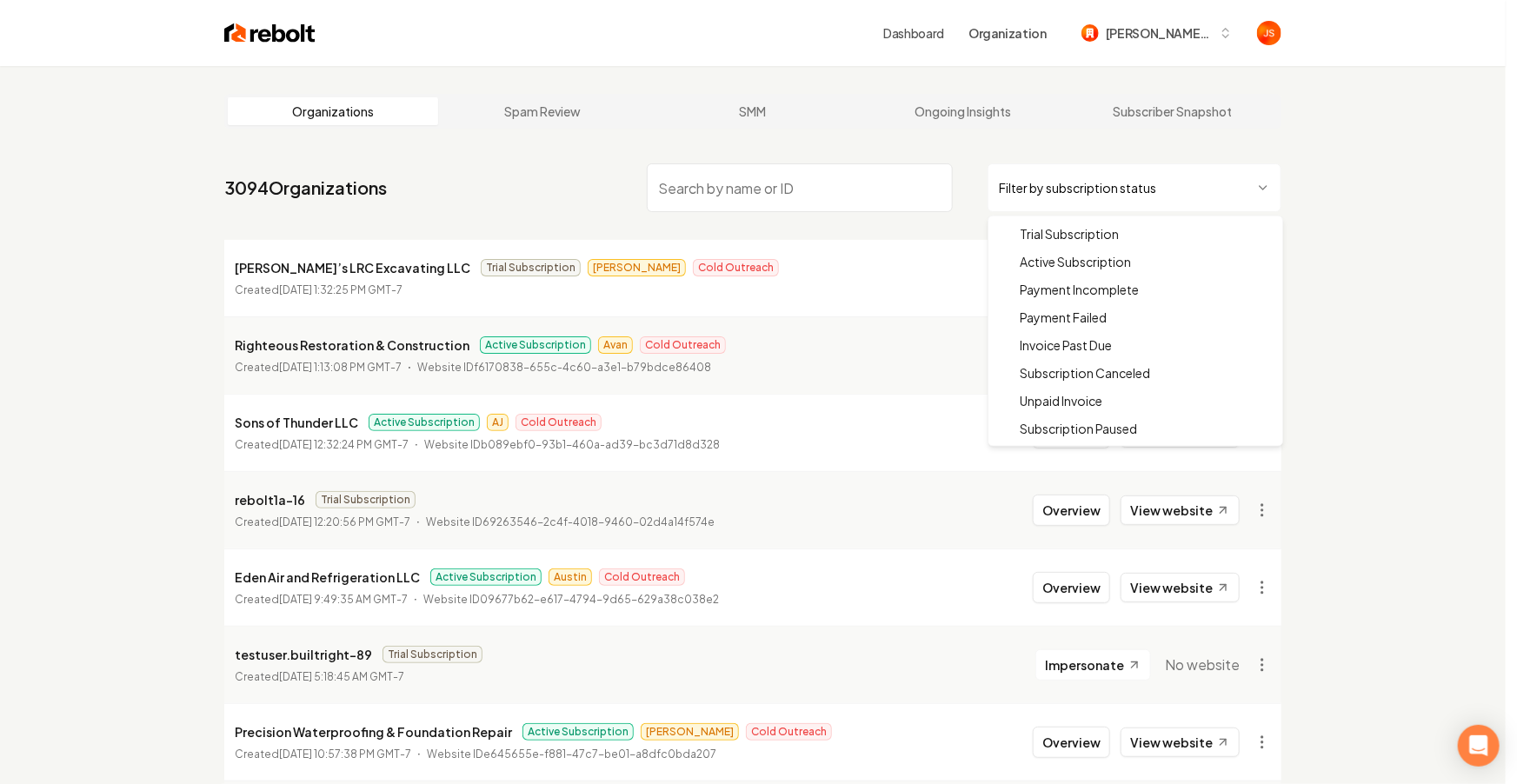
drag, startPoint x: 1030, startPoint y: 255, endPoint x: 871, endPoint y: 218, distance: 163.2
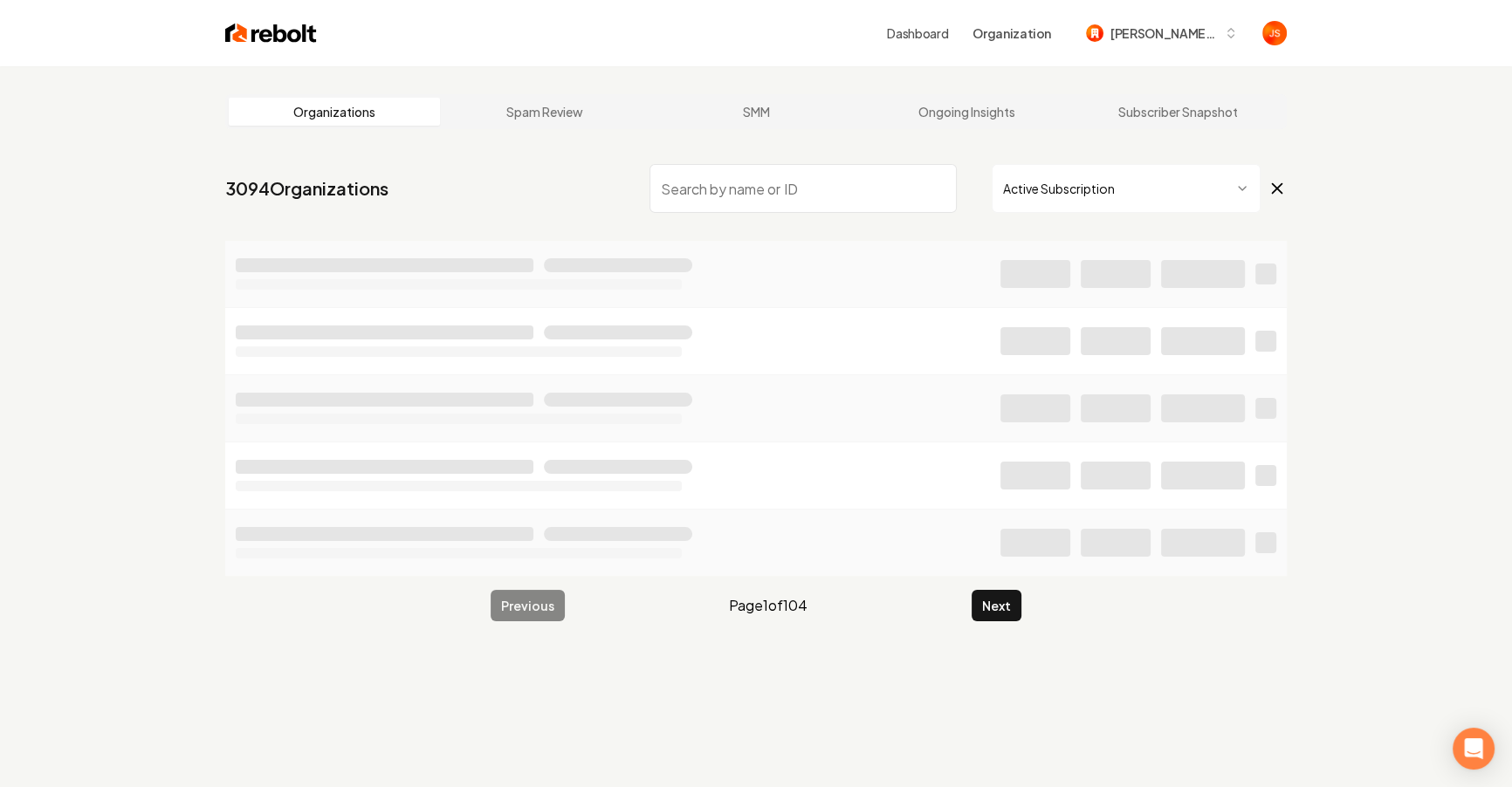
click at [847, 199] on input "search" at bounding box center [802, 188] width 307 height 49
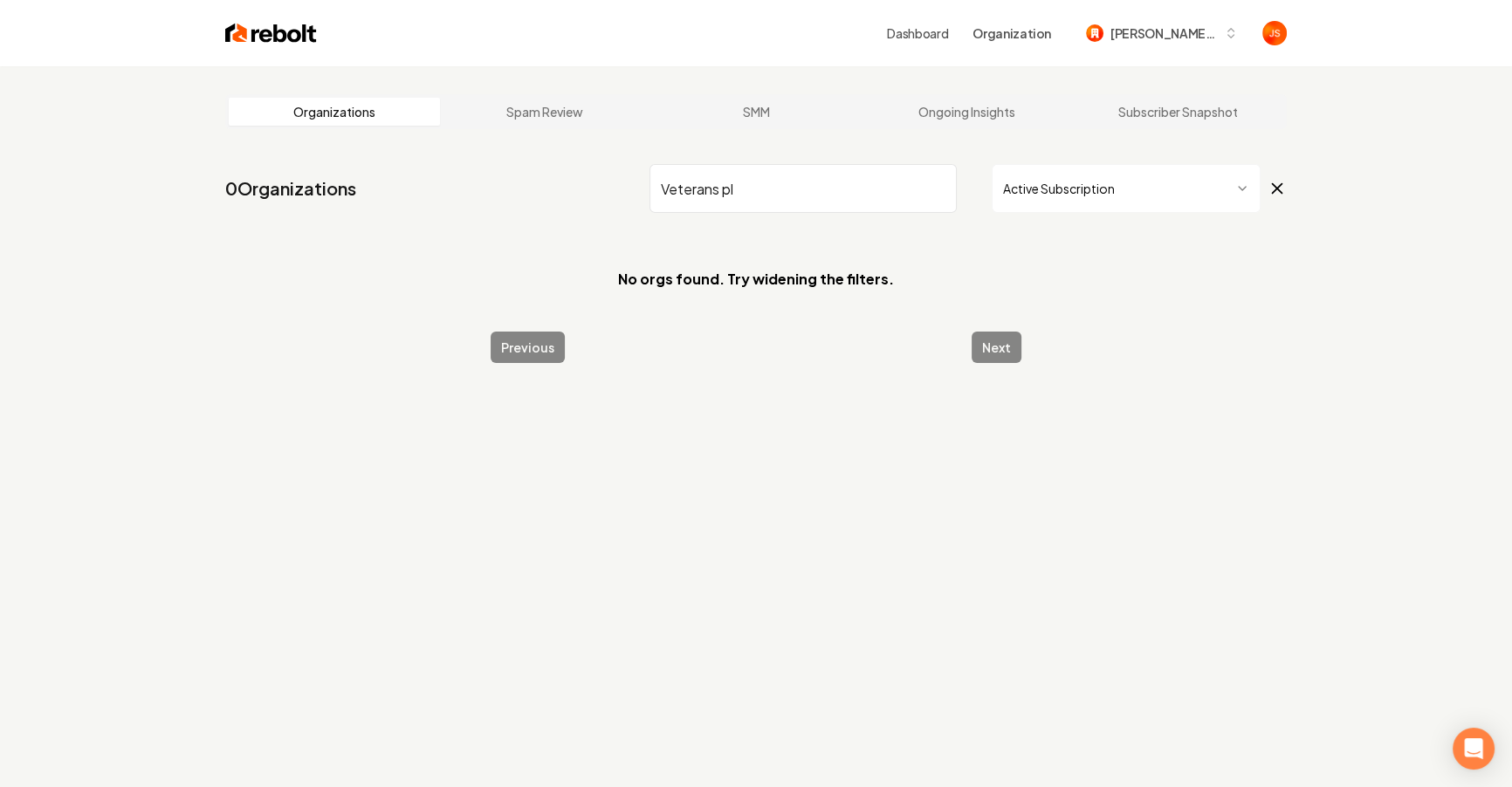
click at [811, 197] on input "Veterans pl" at bounding box center [802, 188] width 307 height 49
drag, startPoint x: 811, startPoint y: 197, endPoint x: 772, endPoint y: 188, distance: 40.0
click at [772, 188] on input "Veterans pl" at bounding box center [802, 188] width 307 height 49
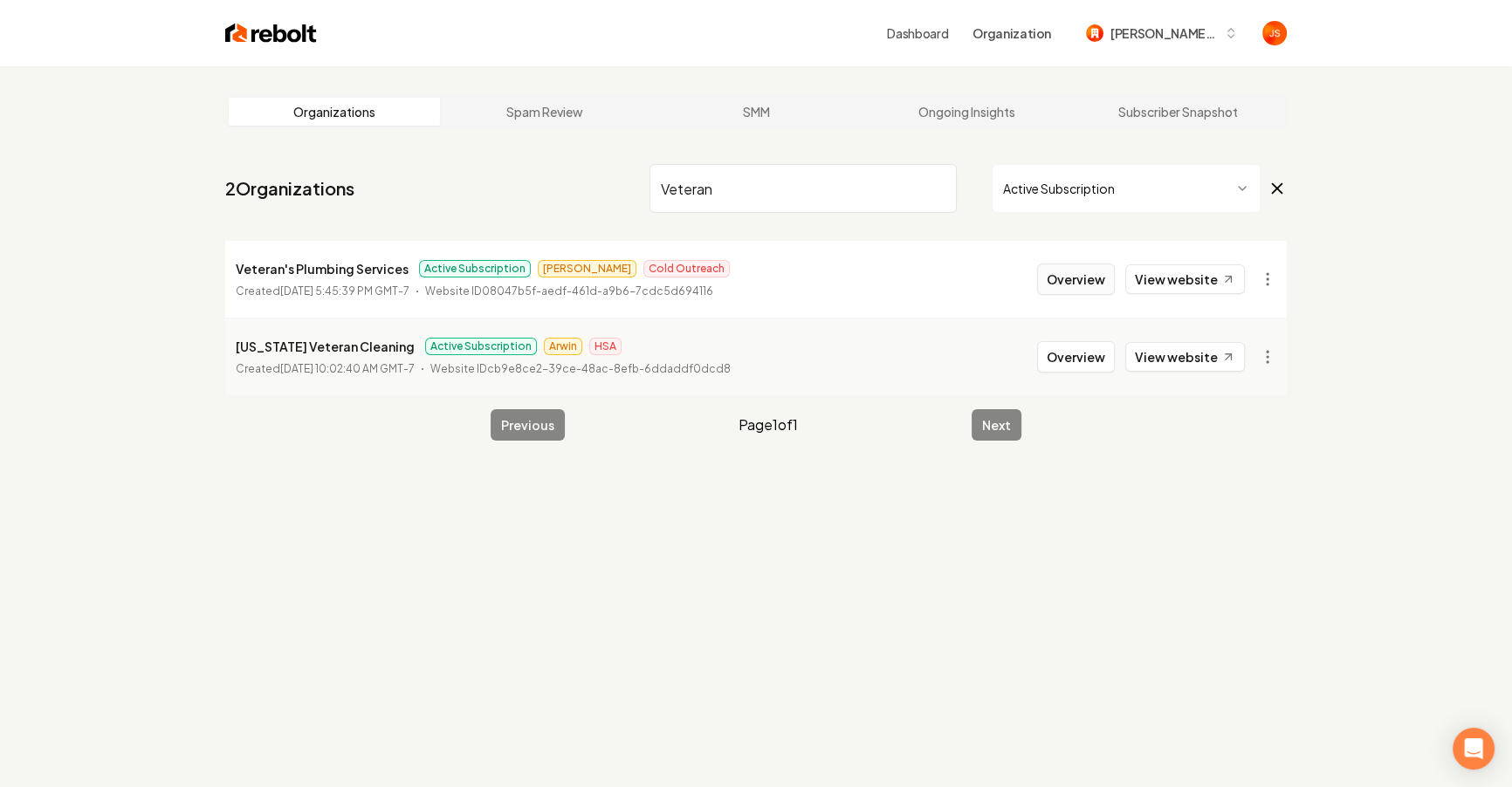
type input "Veteran"
click at [1074, 273] on button "Overview" at bounding box center [1076, 279] width 78 height 32
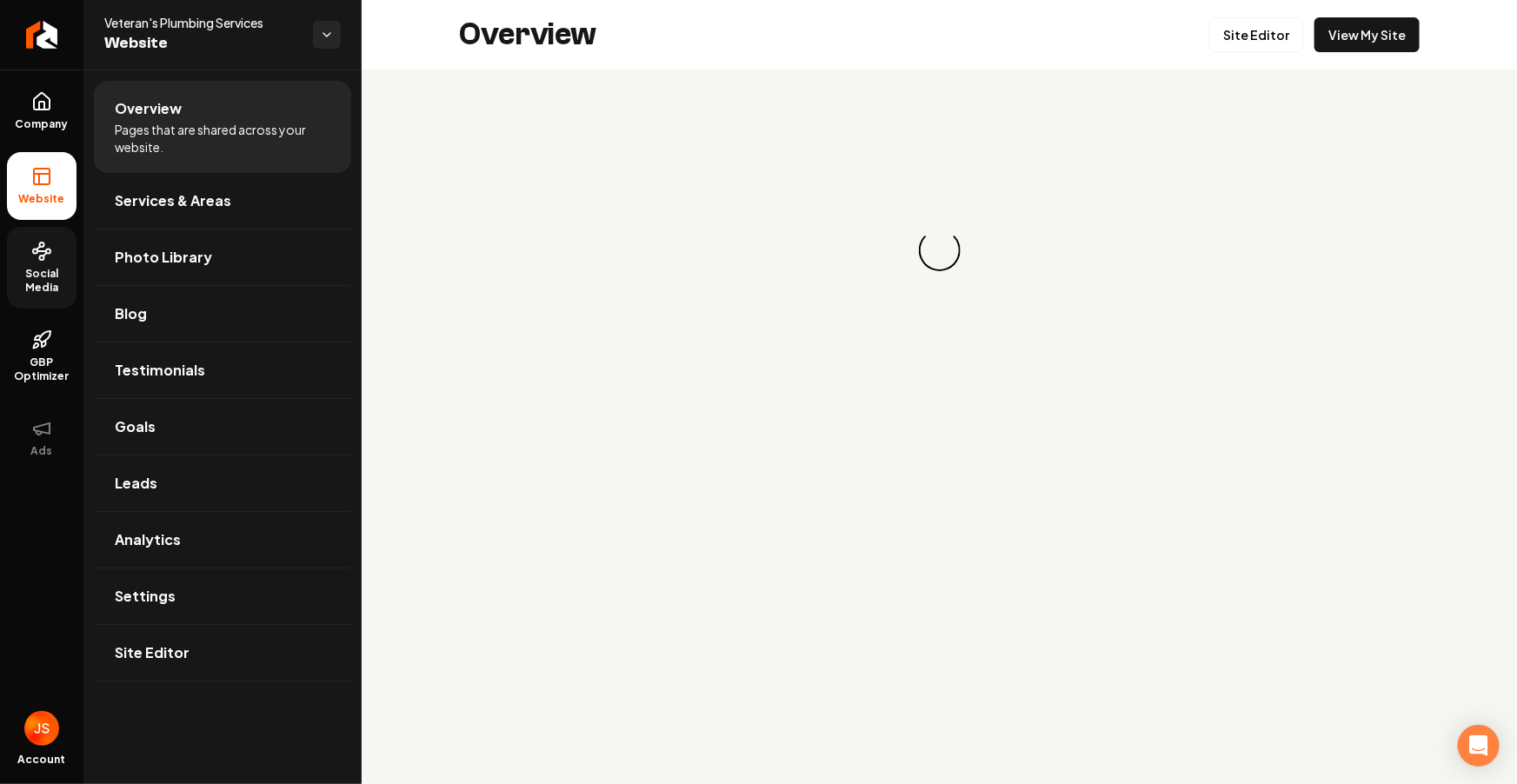
click at [75, 263] on link "Social Media" at bounding box center [41, 268] width 70 height 82
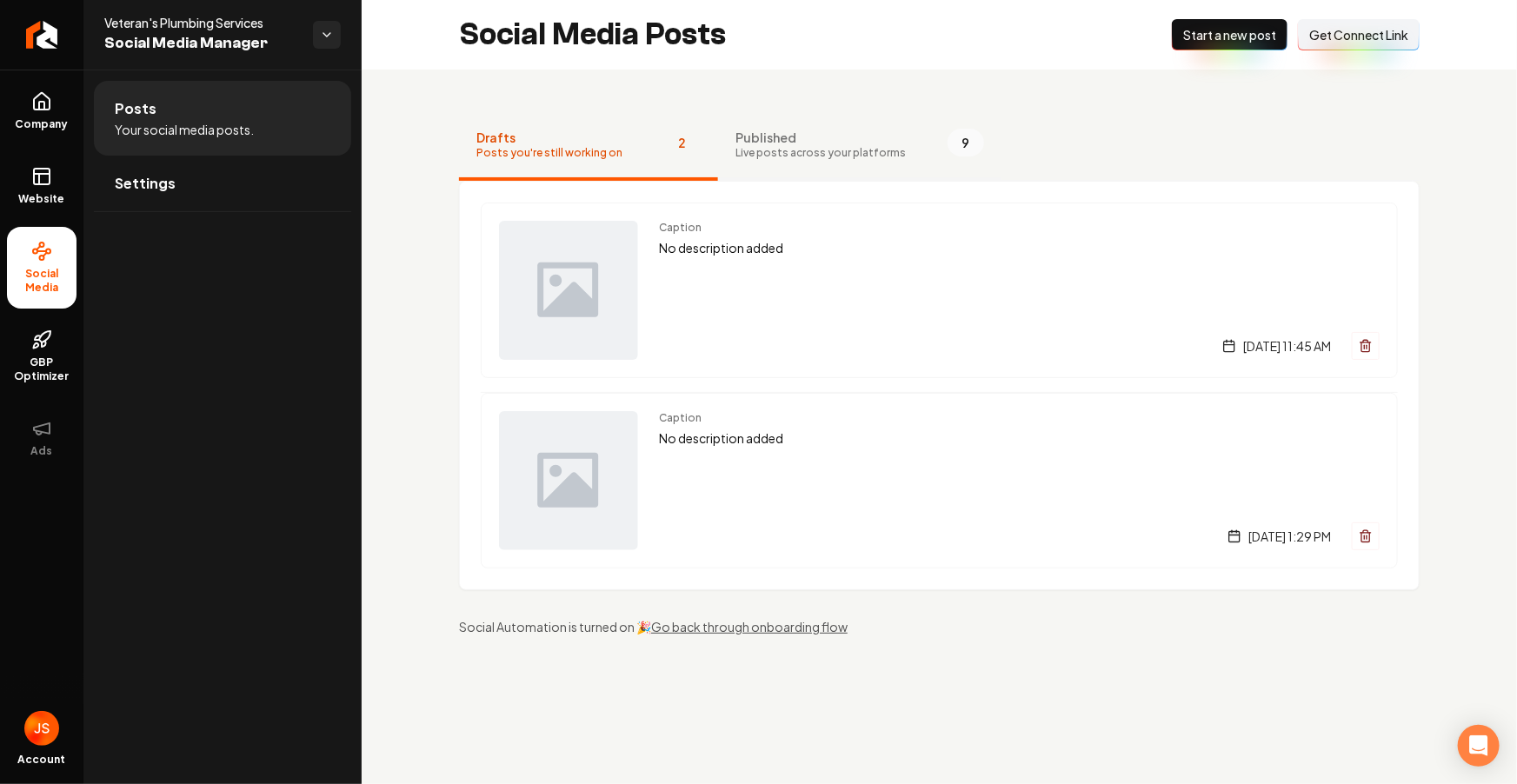
click at [777, 165] on button "Published Live posts across your platforms 9" at bounding box center [860, 145] width 284 height 70
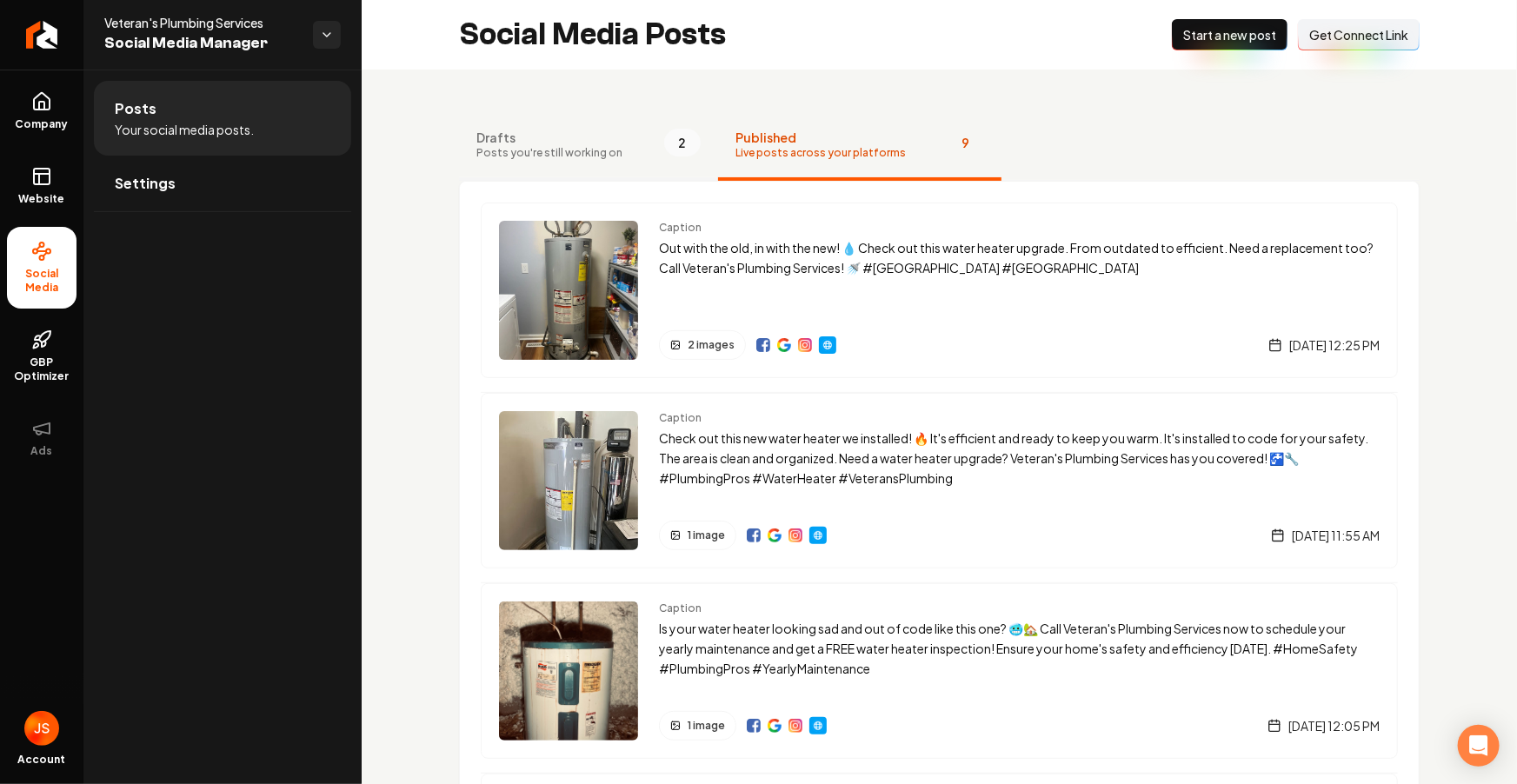
click at [581, 151] on span "Posts you're still working on" at bounding box center [550, 153] width 146 height 14
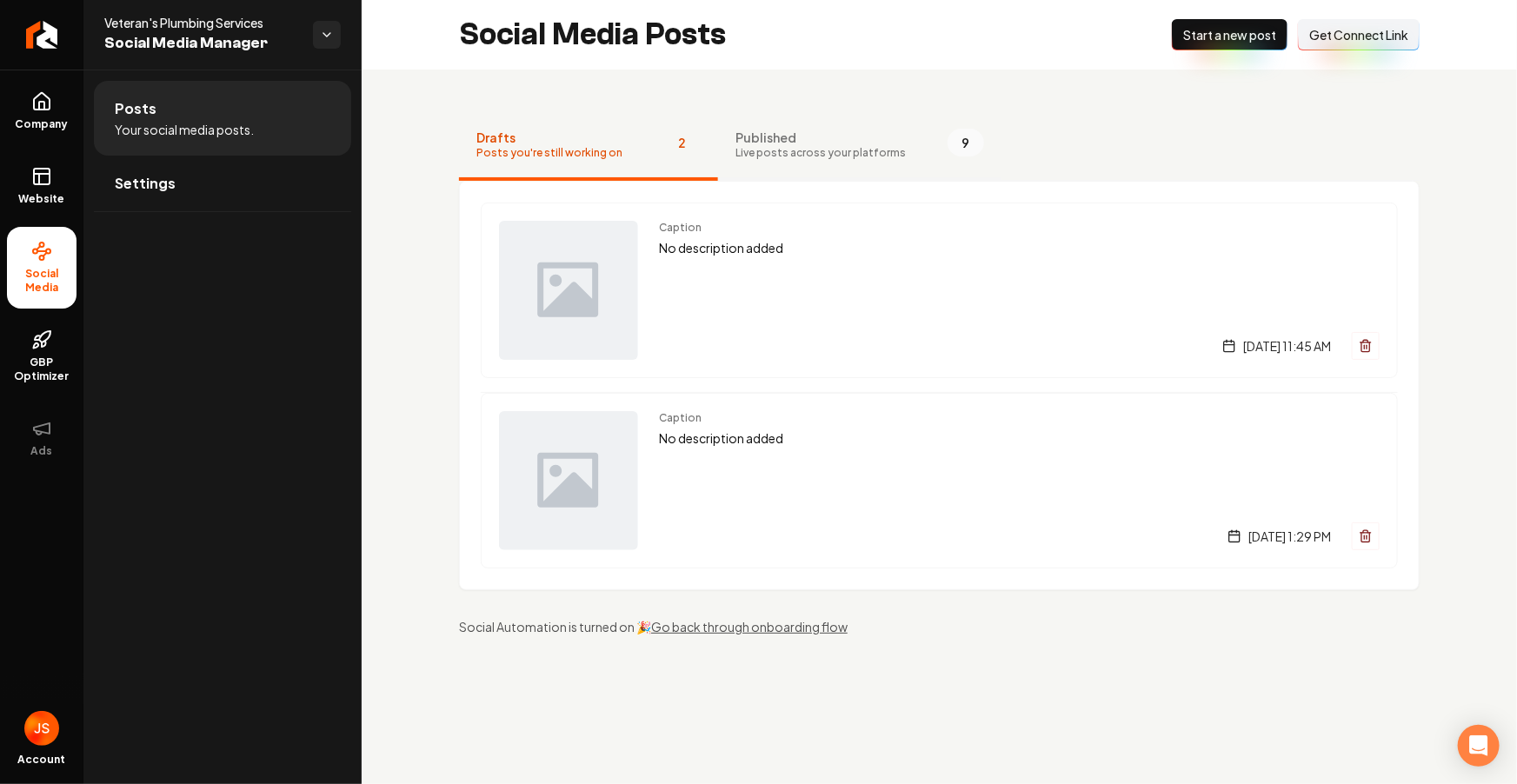
click at [816, 141] on span "Published" at bounding box center [820, 137] width 170 height 18
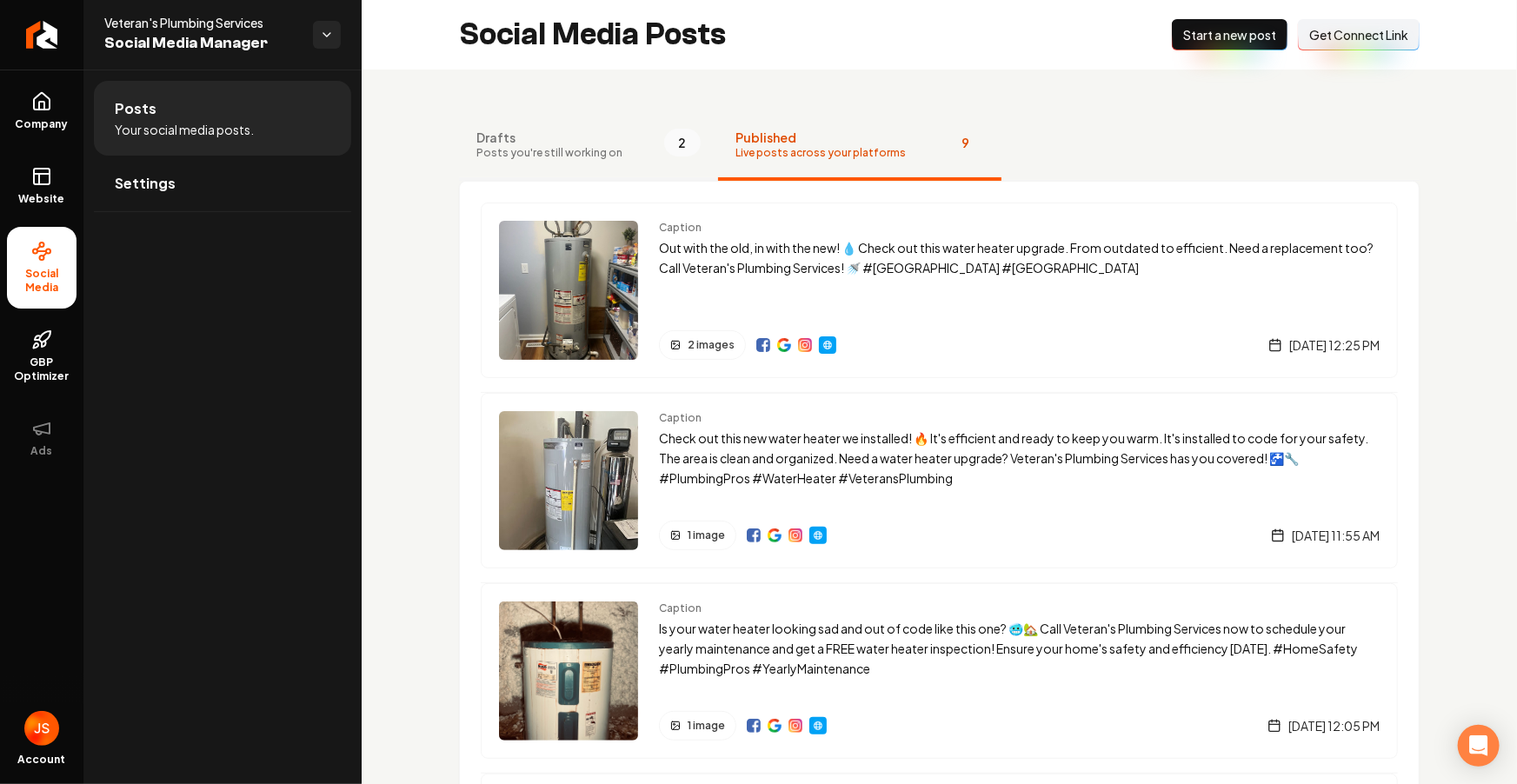
click at [588, 135] on span "Drafts" at bounding box center [550, 137] width 146 height 18
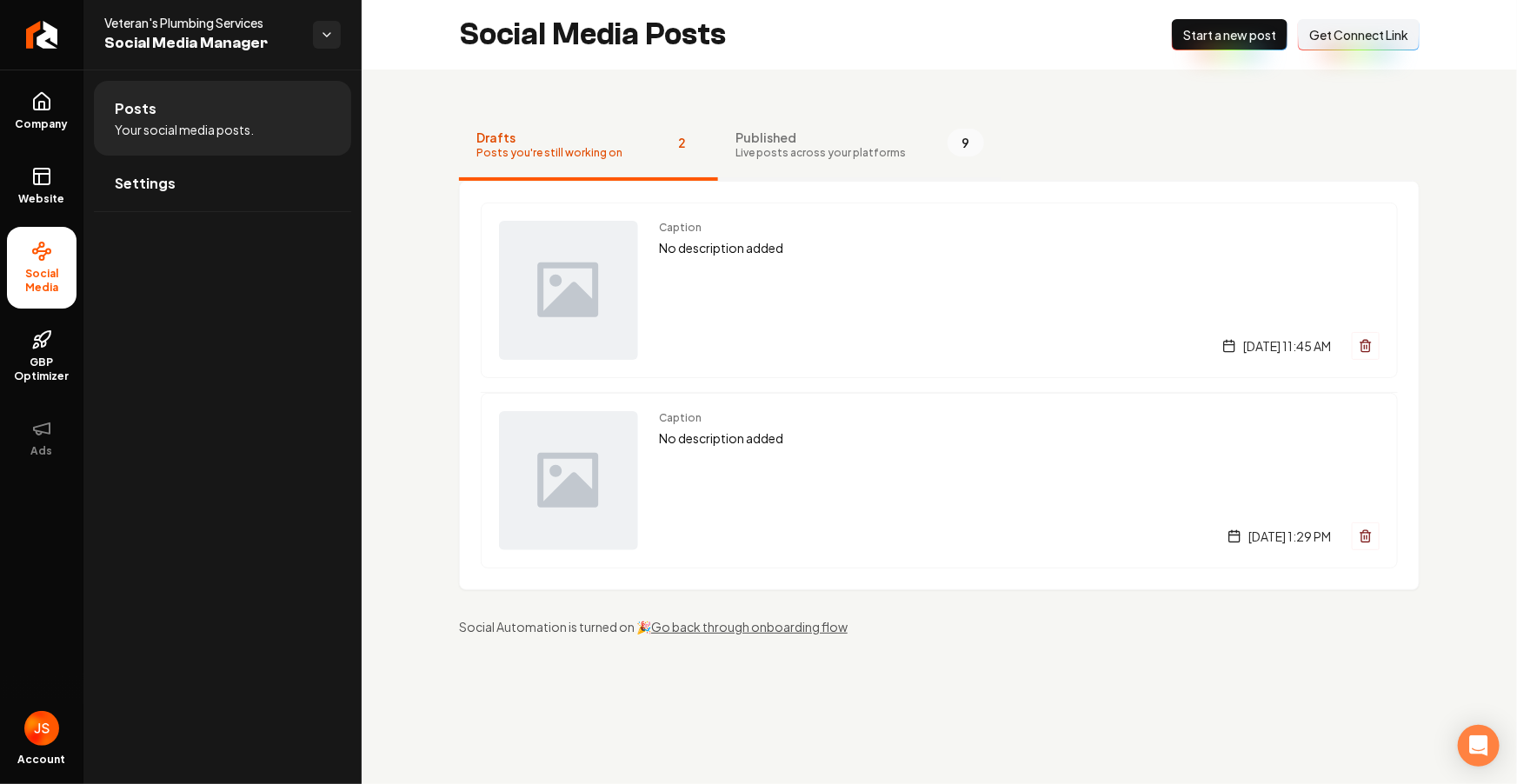
click at [842, 146] on span "Live posts across your platforms" at bounding box center [820, 153] width 170 height 14
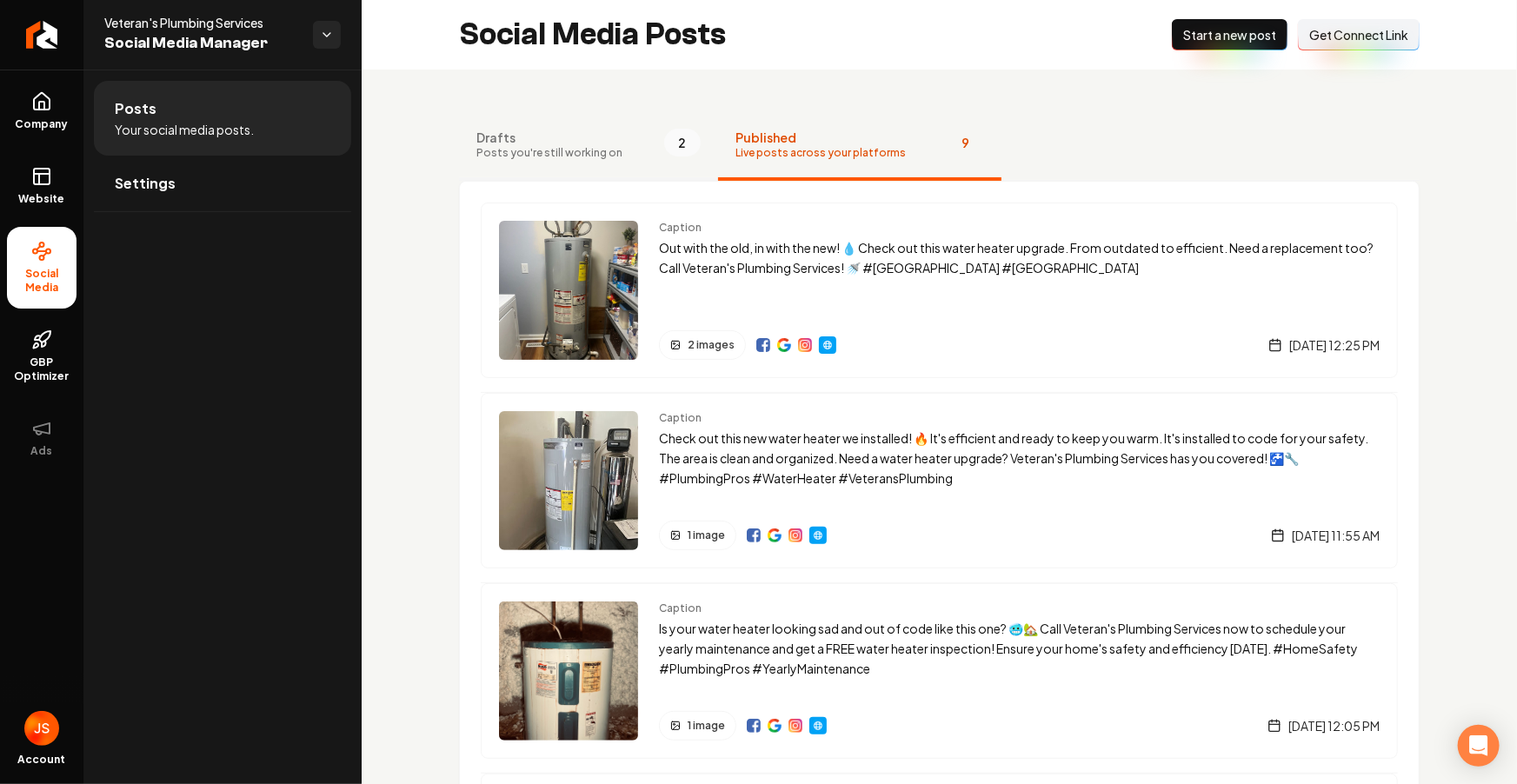
click at [551, 143] on span "Drafts" at bounding box center [550, 137] width 146 height 18
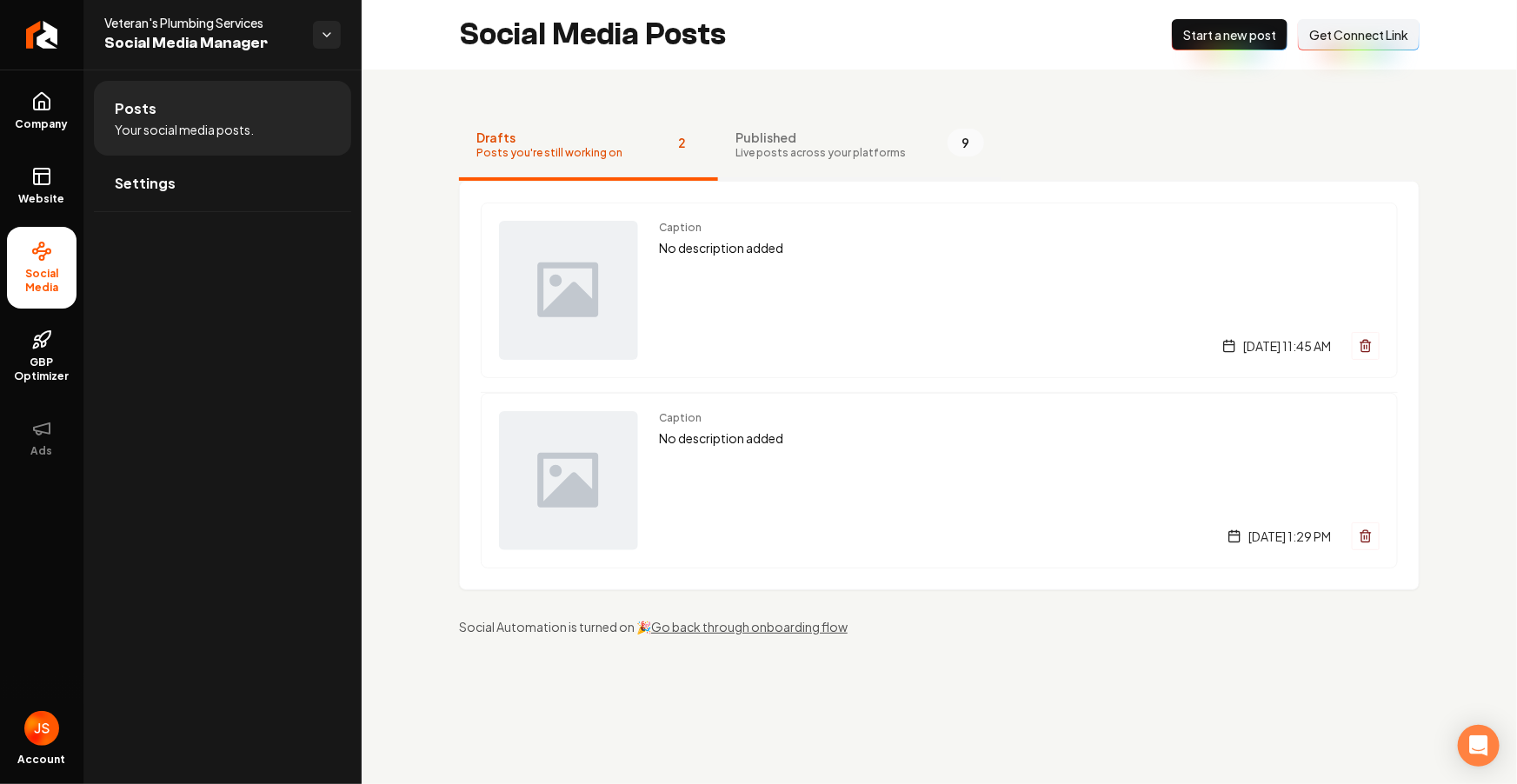
click at [758, 152] on span "Live posts across your platforms" at bounding box center [820, 153] width 170 height 14
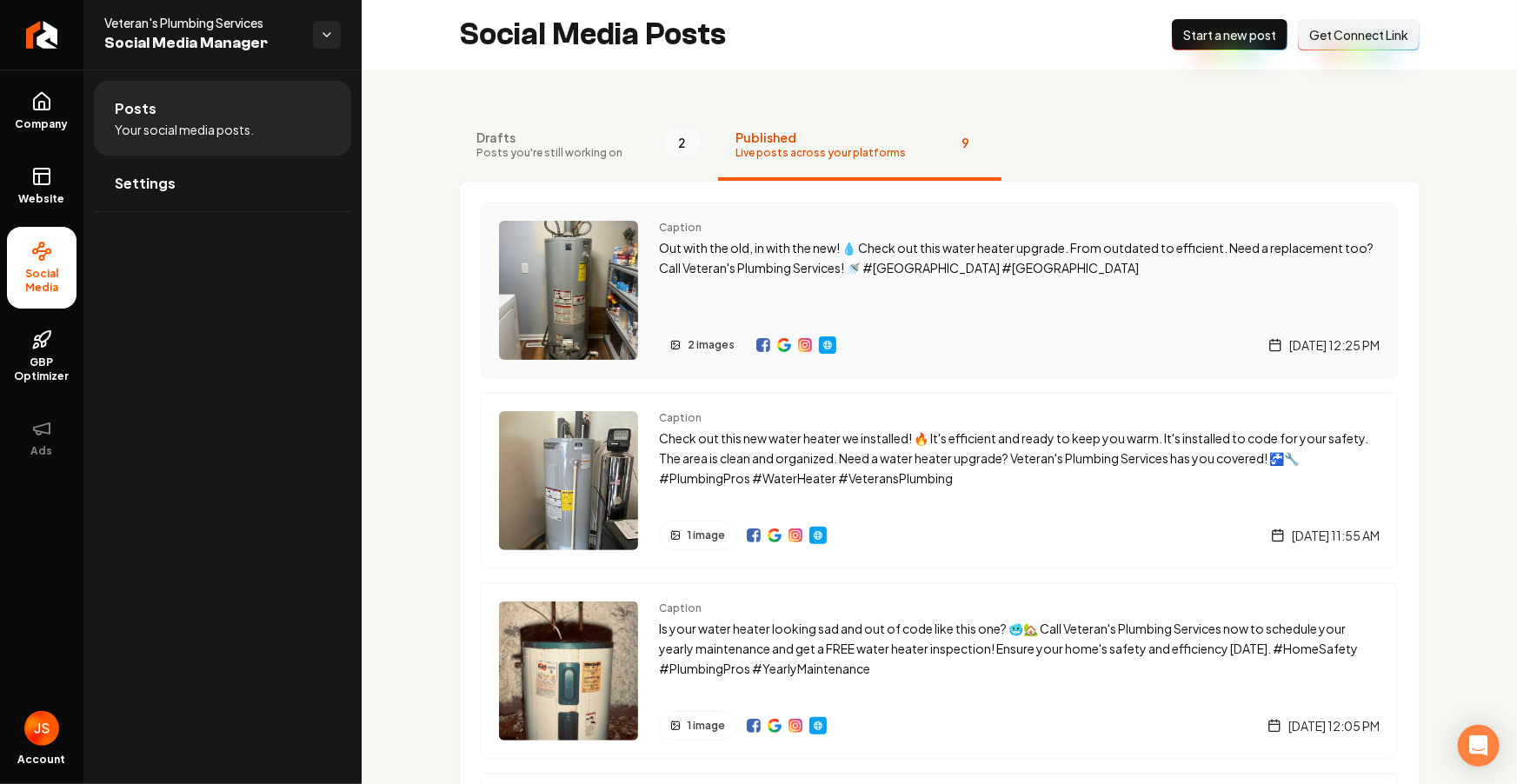
click at [715, 255] on p "Out with the old, in with the new! 💧 Check out this water heater upgrade. From …" at bounding box center [1019, 257] width 721 height 40
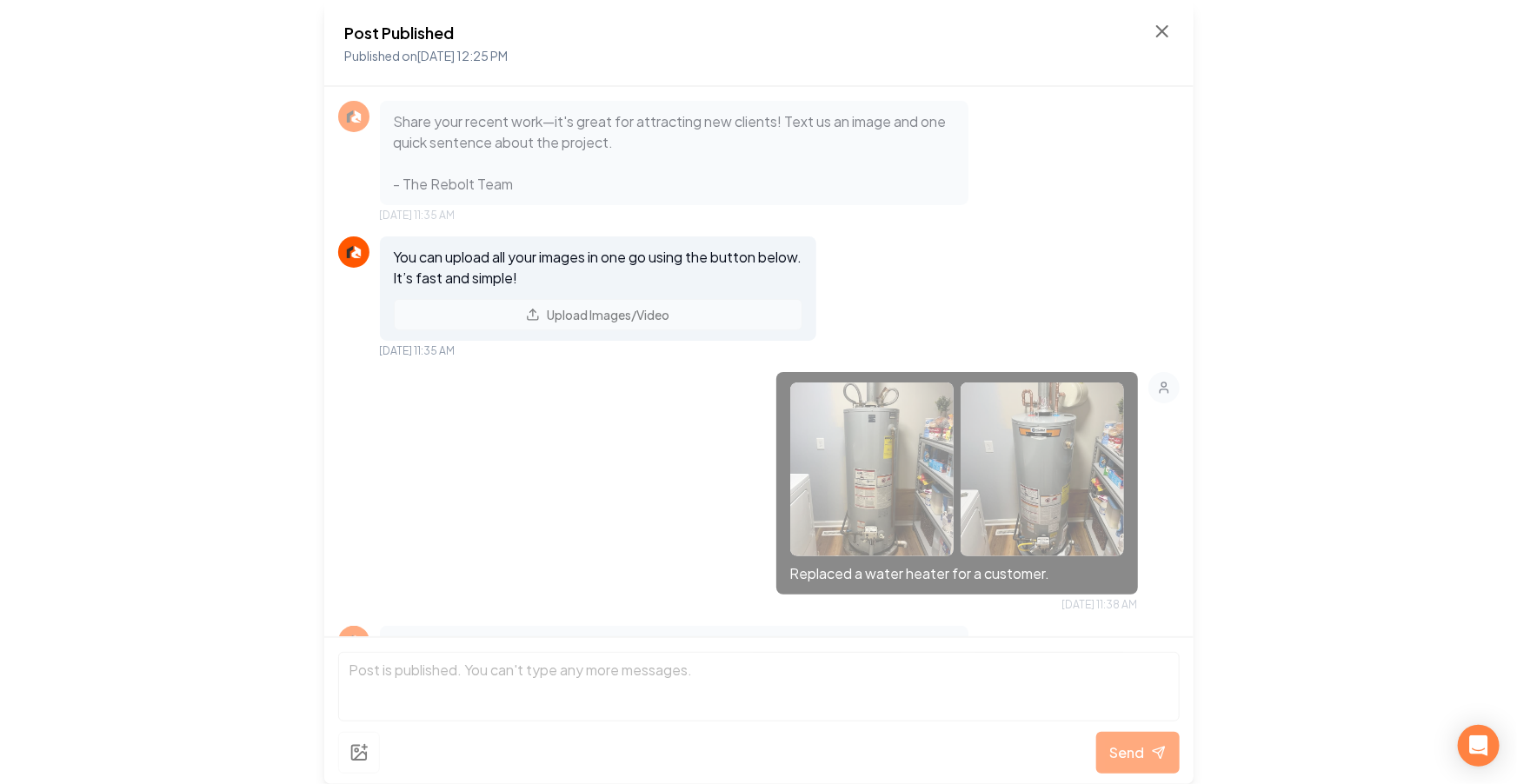
scroll to position [708, 0]
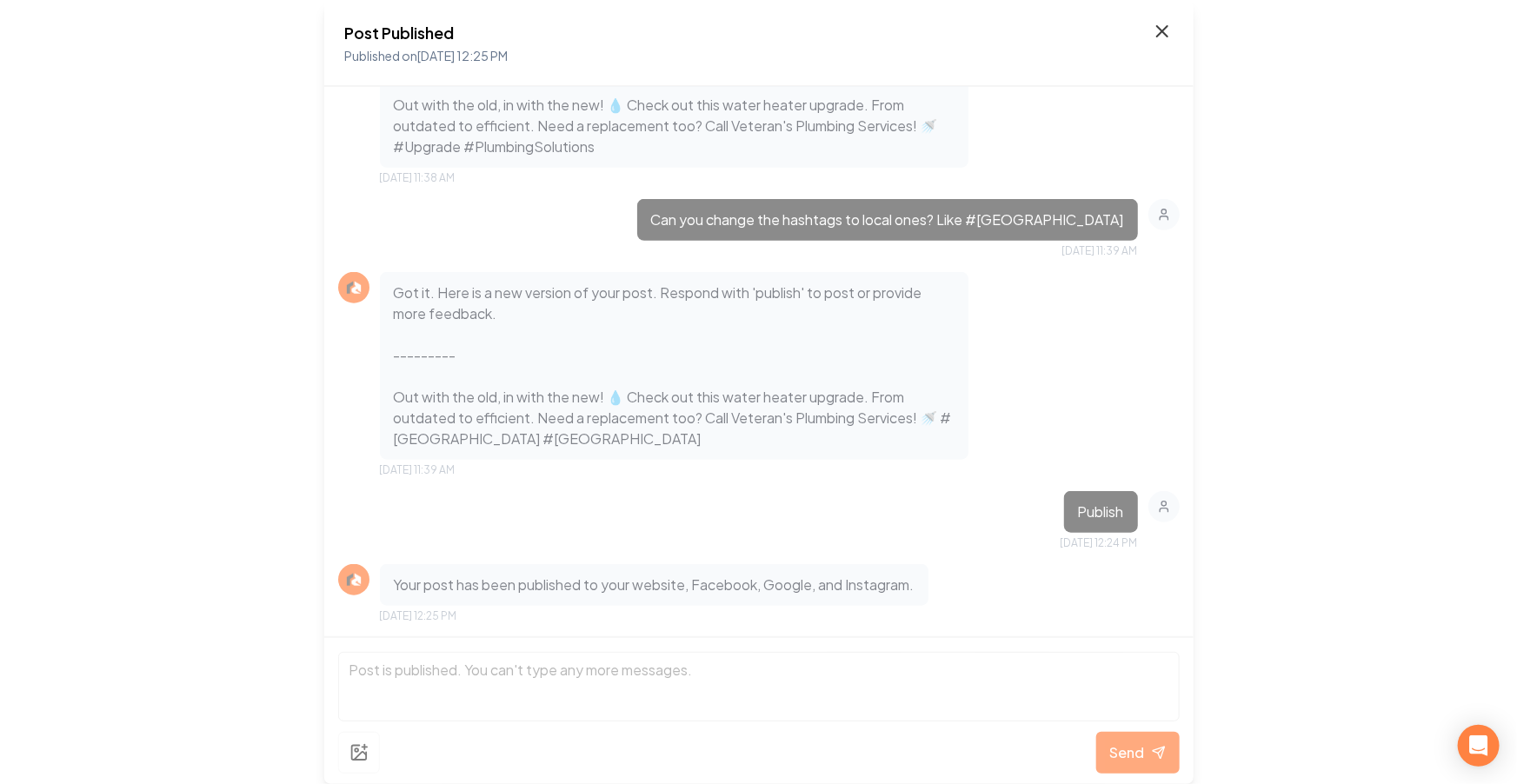
click at [1155, 33] on icon at bounding box center [1163, 32] width 21 height 21
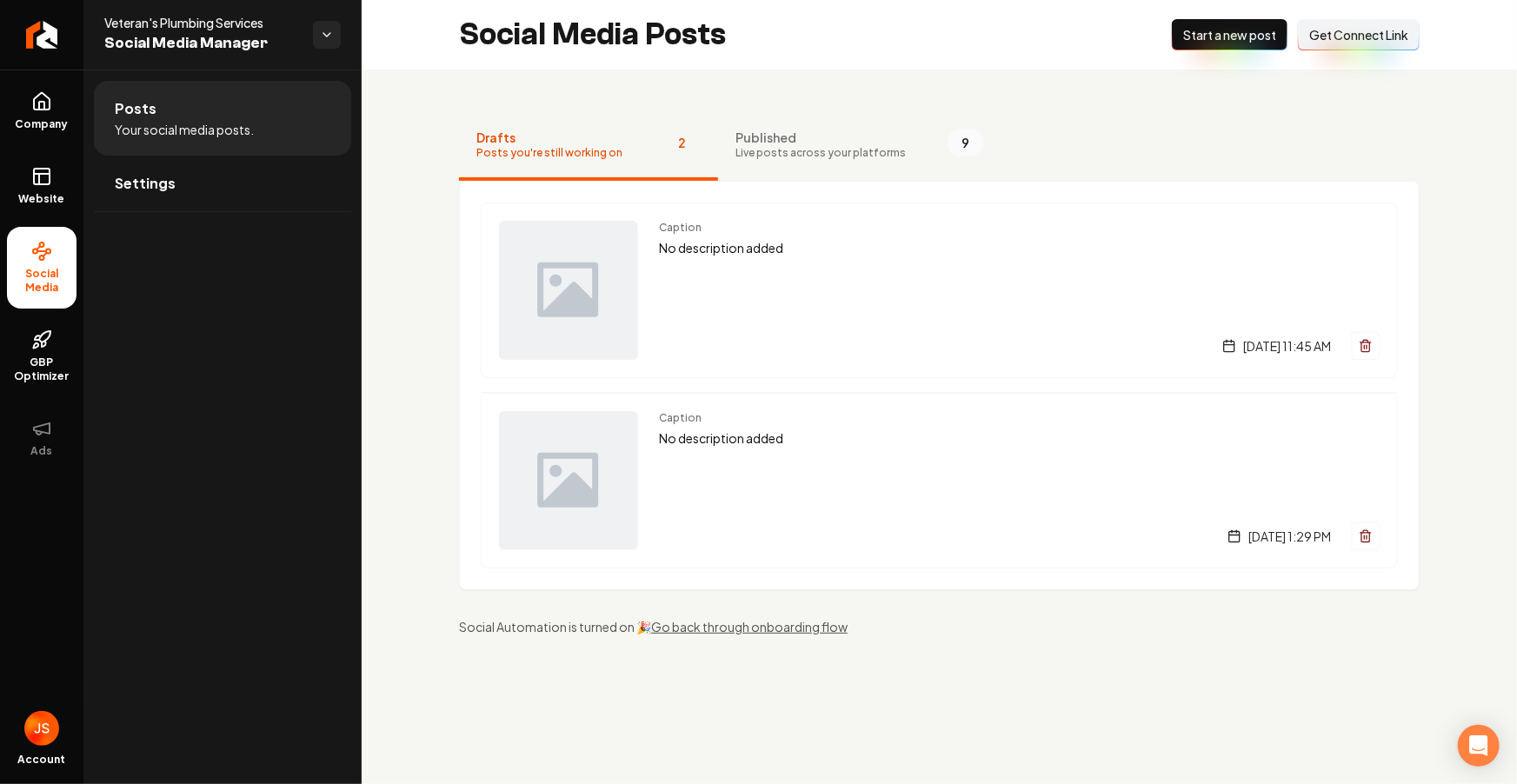
click at [576, 152] on span "Posts you're still working on" at bounding box center [550, 153] width 146 height 14
click at [734, 246] on p "No description added" at bounding box center [1019, 248] width 721 height 20
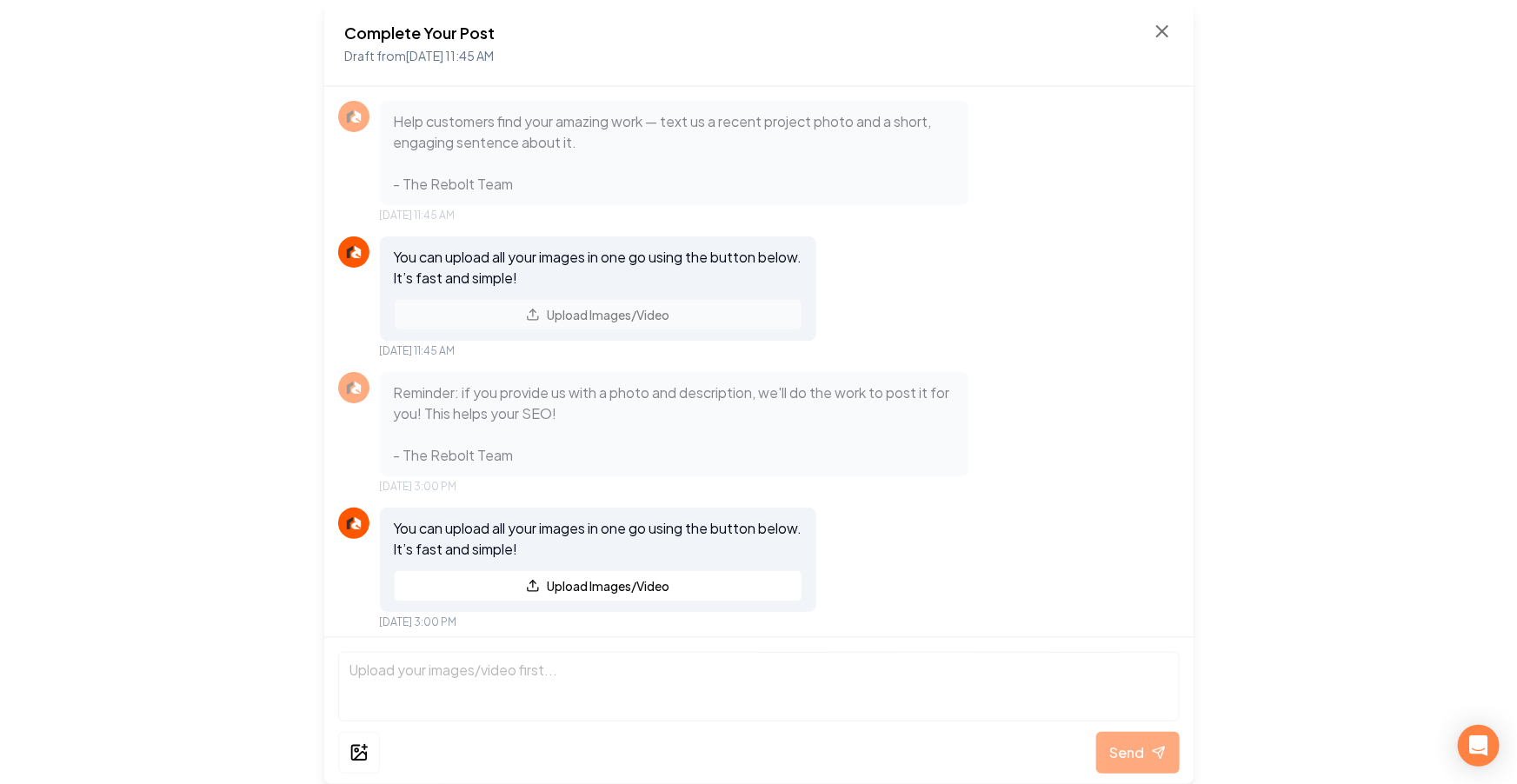
scroll to position [7, 0]
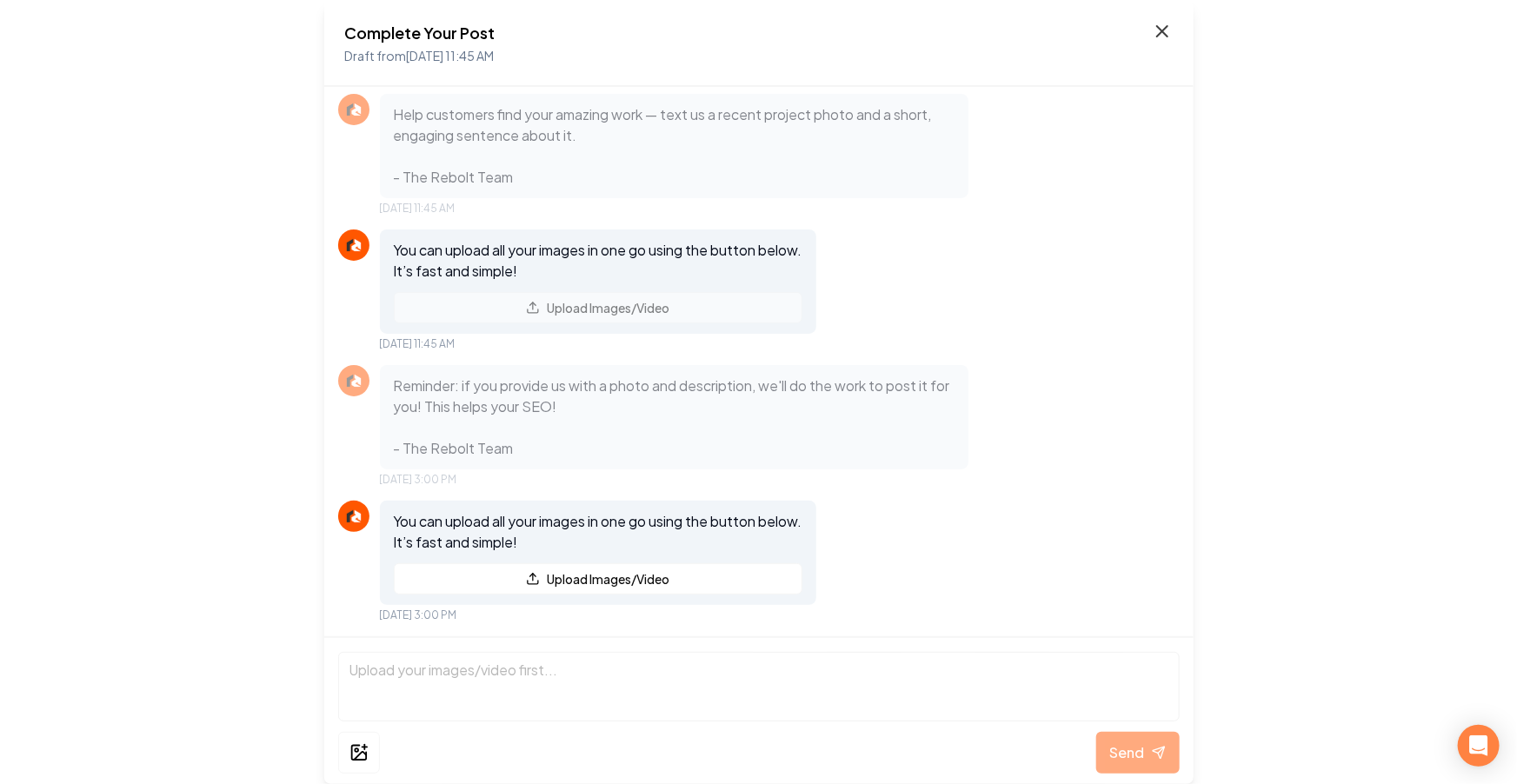
click at [1160, 24] on icon at bounding box center [1163, 32] width 21 height 21
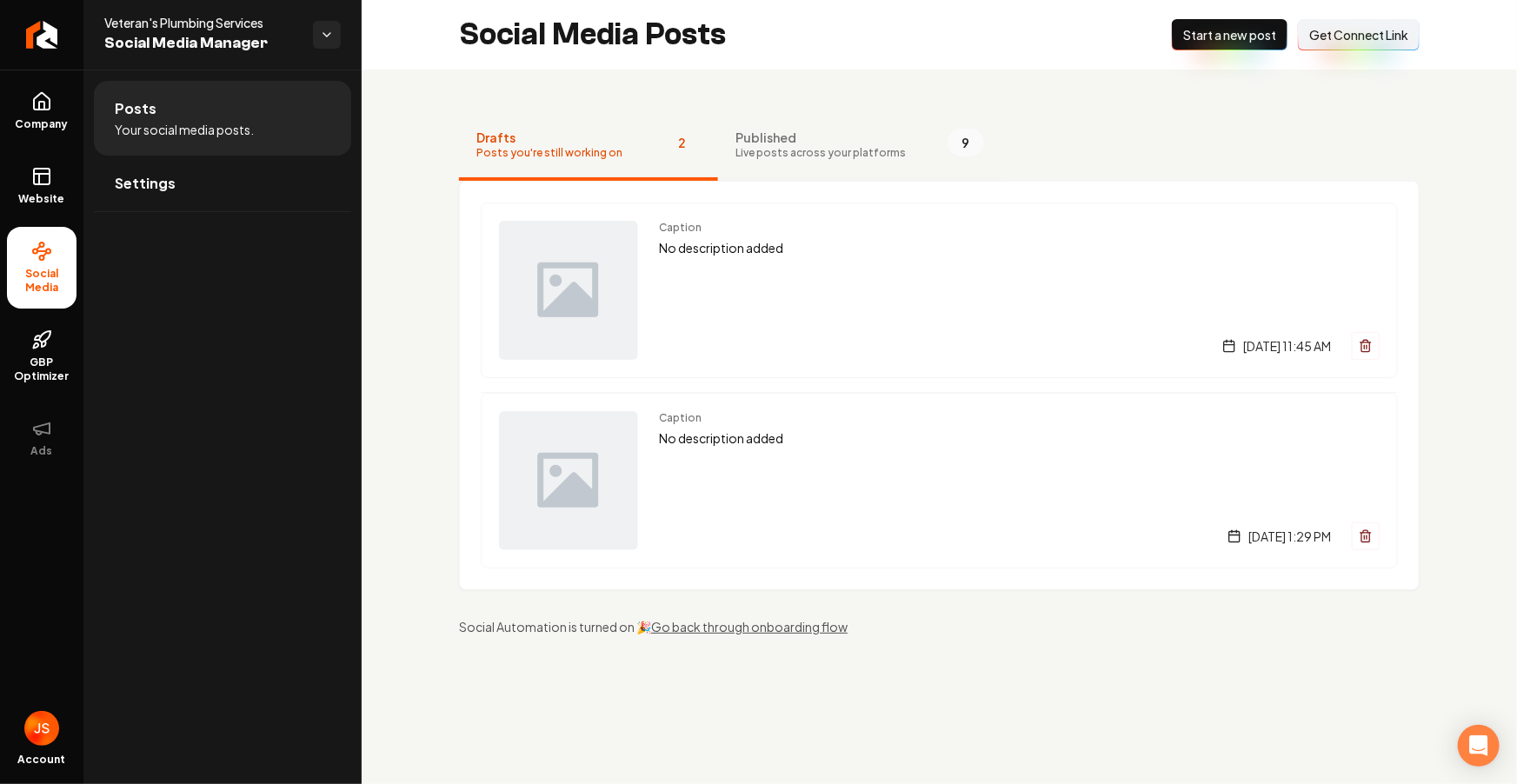
click at [765, 139] on span "Published" at bounding box center [820, 137] width 170 height 18
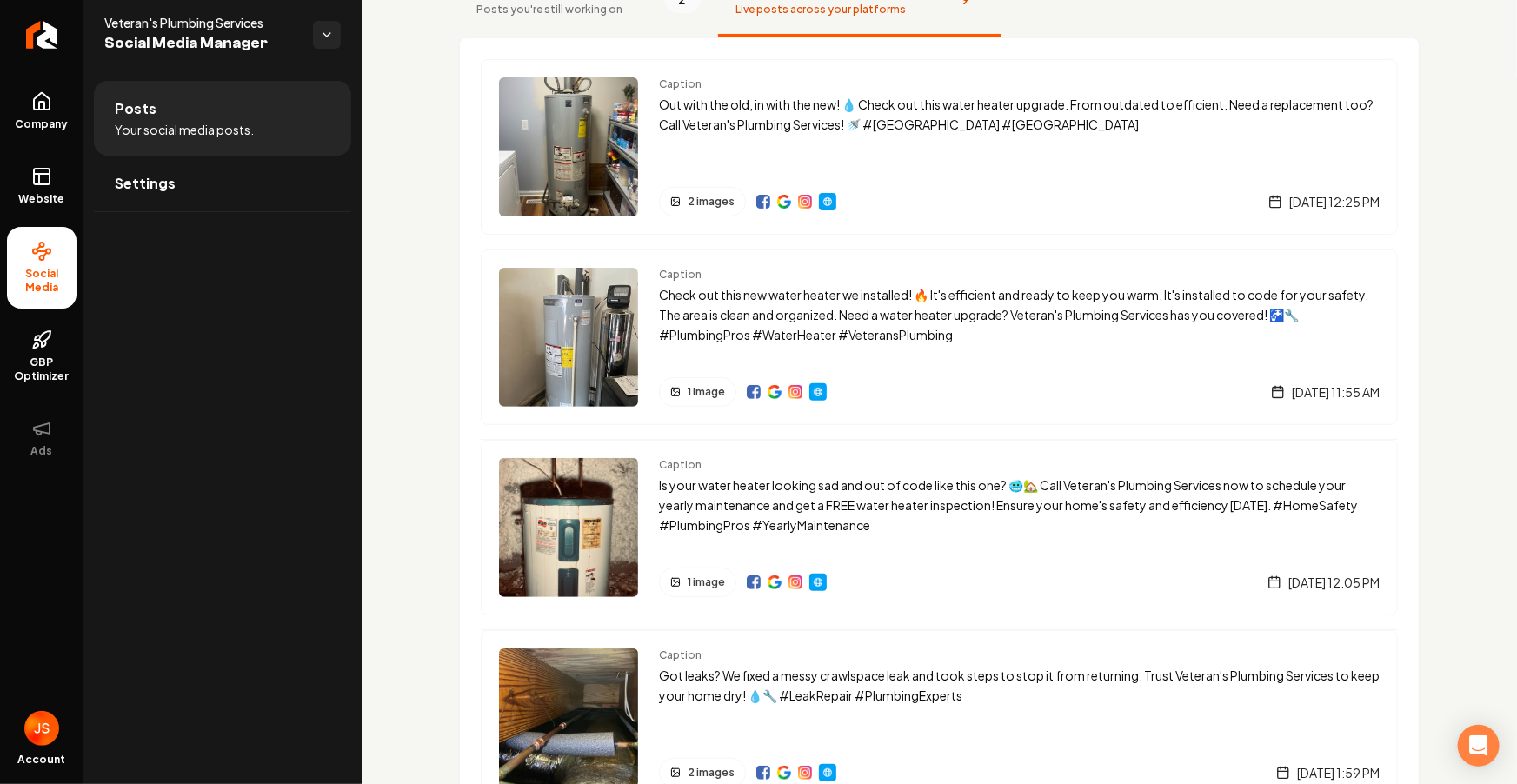
scroll to position [147, 0]
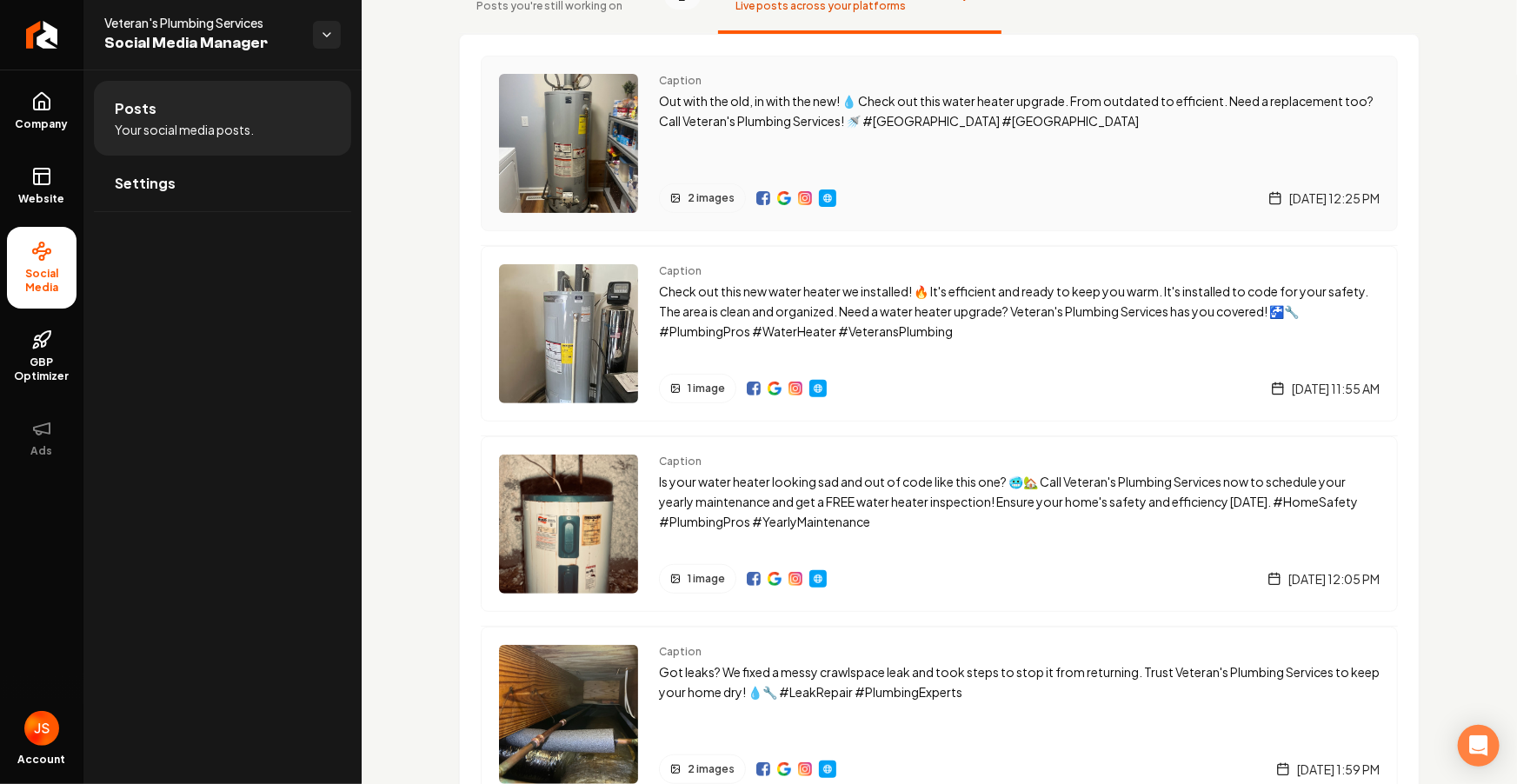
click at [594, 131] on img "Main content area" at bounding box center [568, 144] width 139 height 139
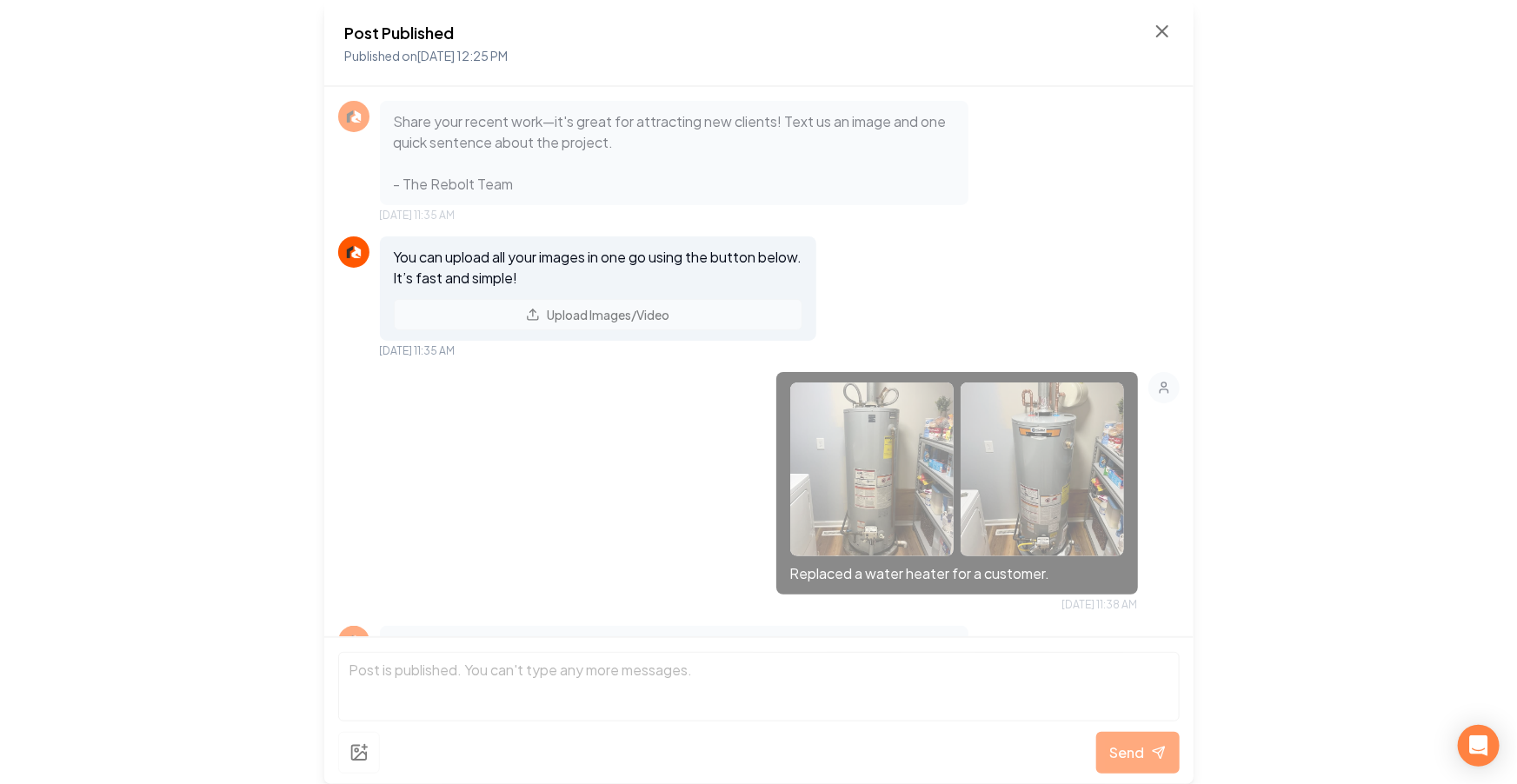
scroll to position [708, 0]
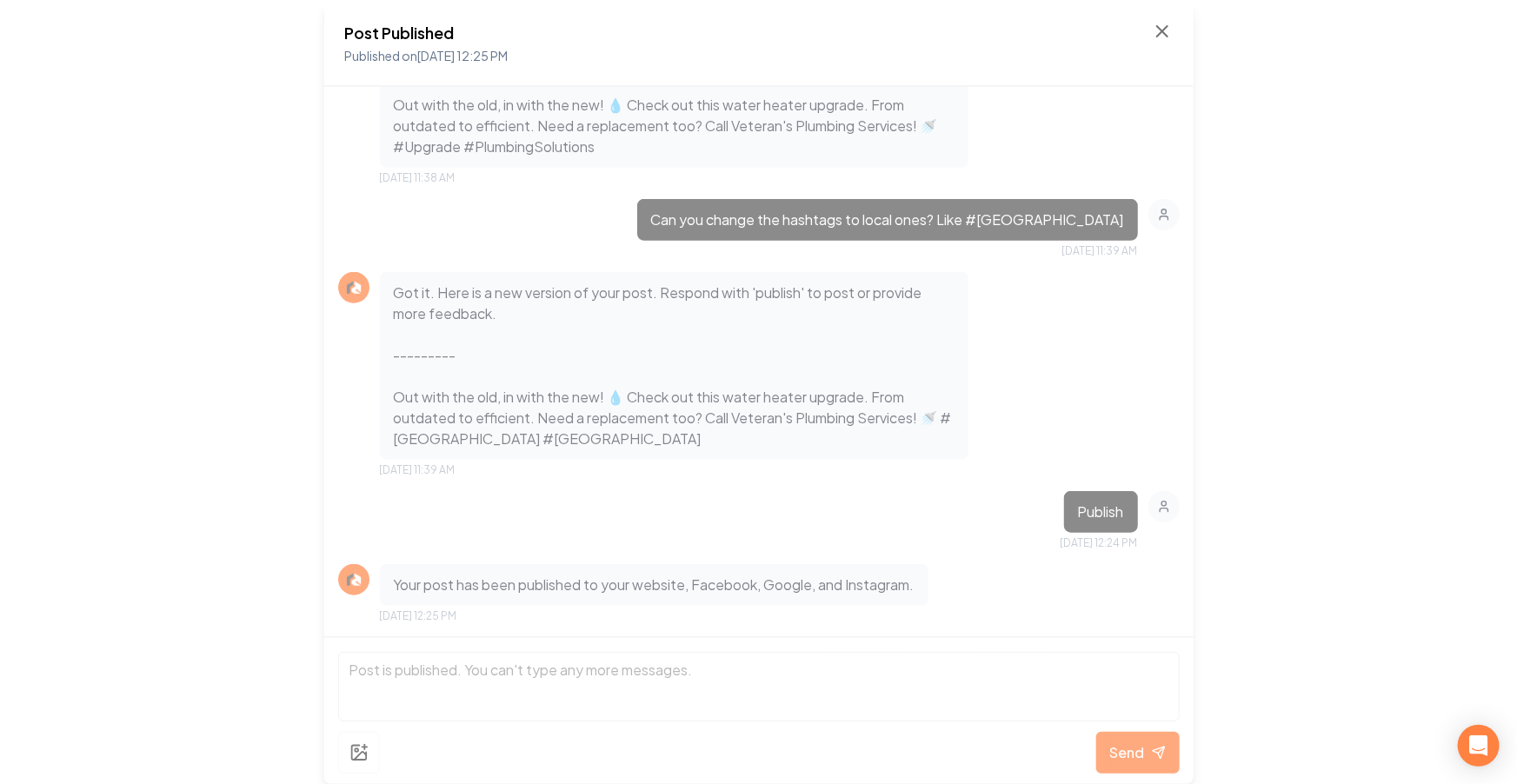
click at [1145, 23] on div "Post Published Published on Sep 8, 2025 12:25 PM" at bounding box center [758, 43] width 827 height 45
click at [1163, 16] on div "Post Published Published on Sep 8, 2025 12:25 PM" at bounding box center [758, 43] width 870 height 87
click at [1162, 24] on icon at bounding box center [1163, 32] width 21 height 21
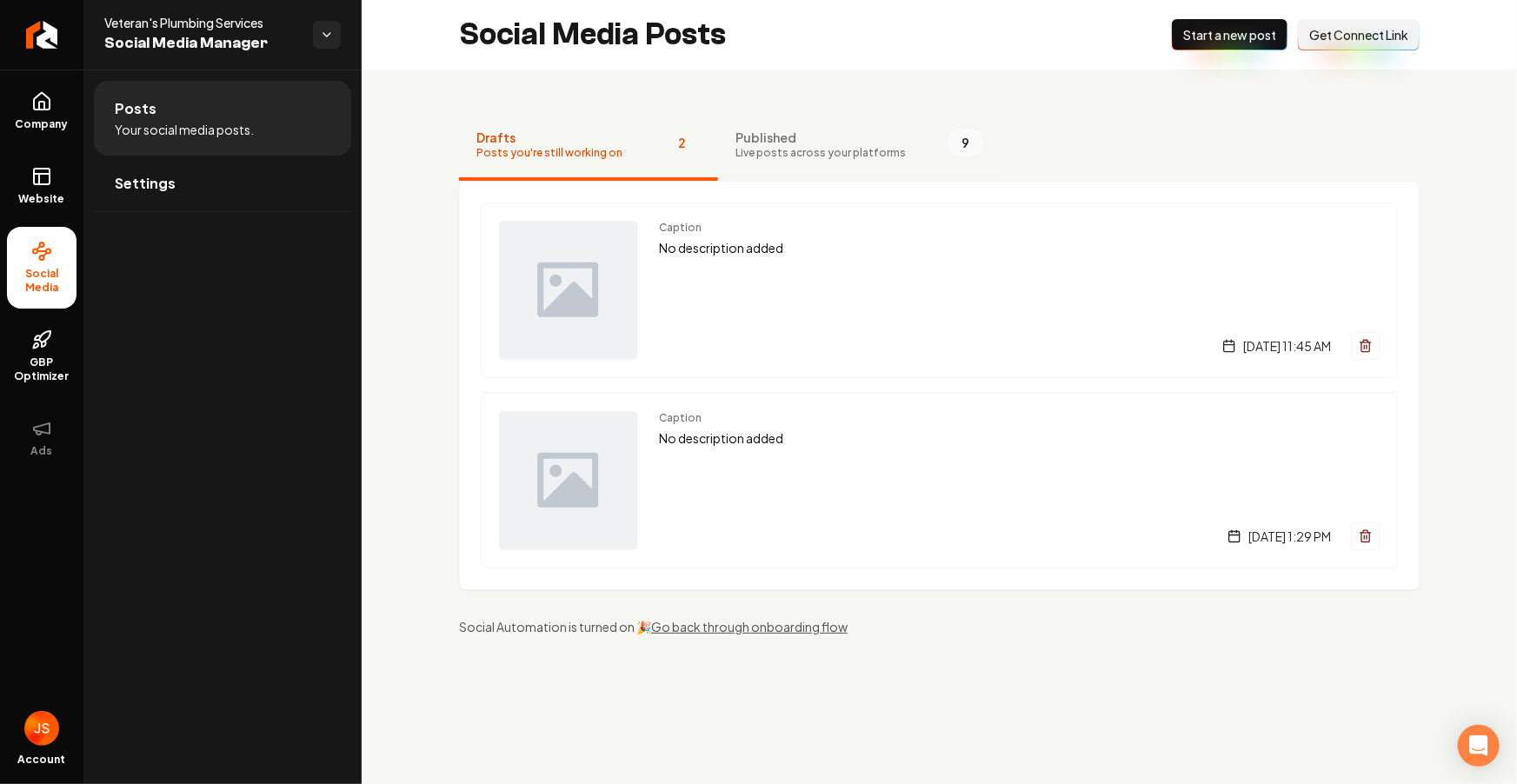
click at [816, 114] on button "Published Live posts across your platforms 9" at bounding box center [860, 145] width 284 height 70
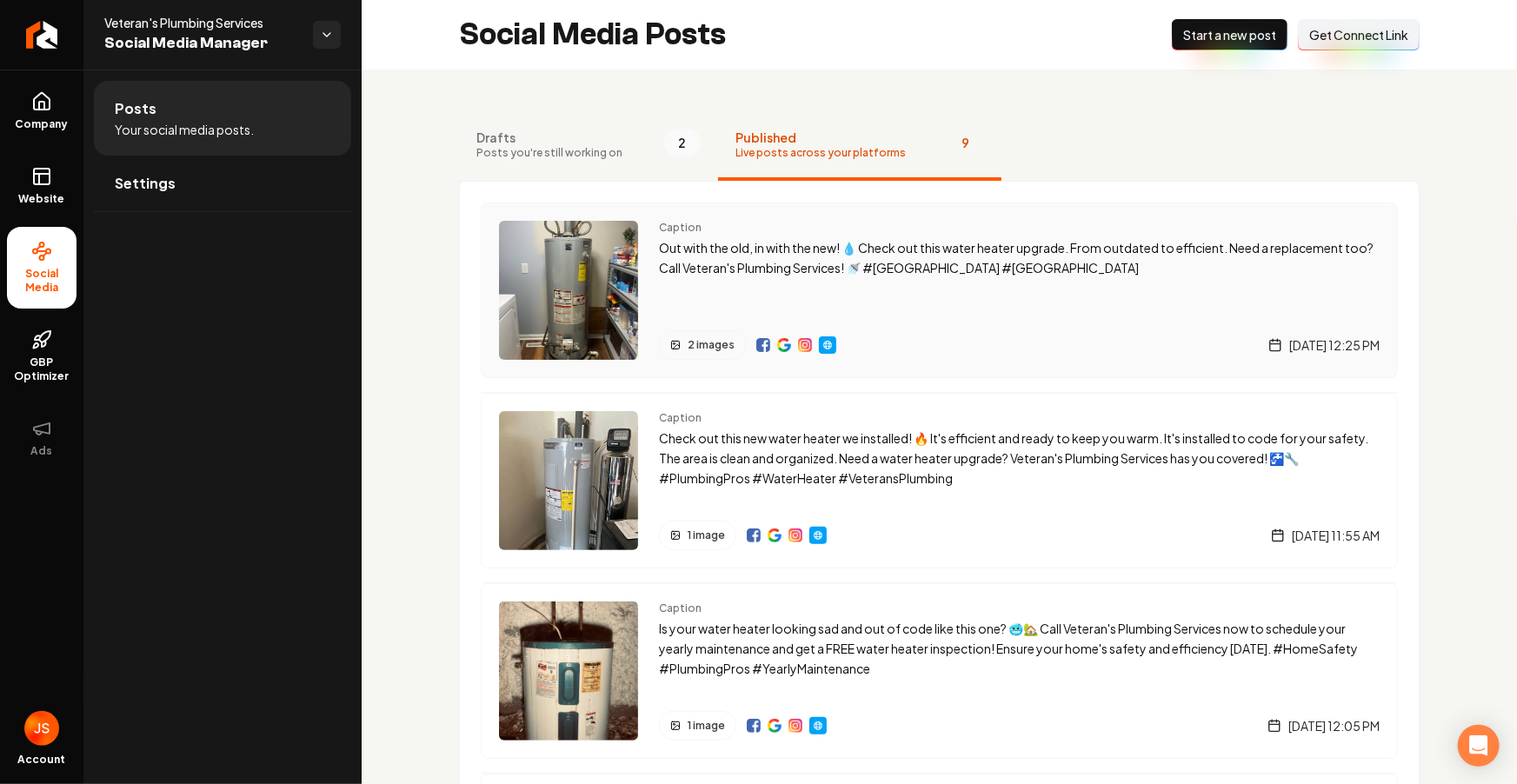
click at [777, 345] on img "Main content area" at bounding box center [784, 345] width 14 height 14
